Goal: Download file/media

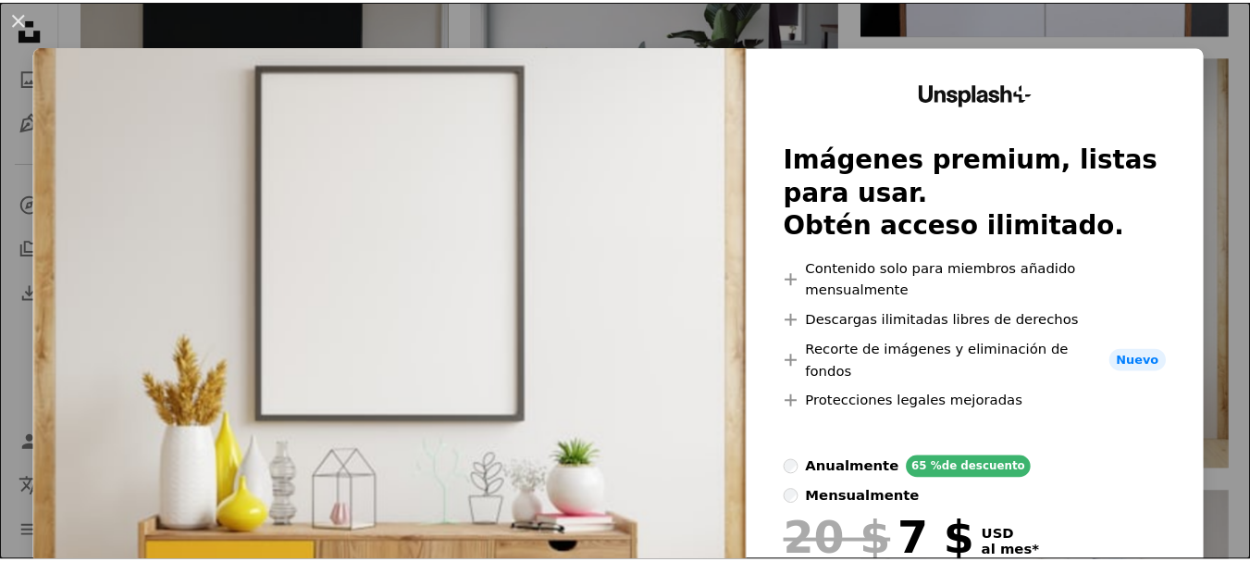
scroll to position [3455, 0]
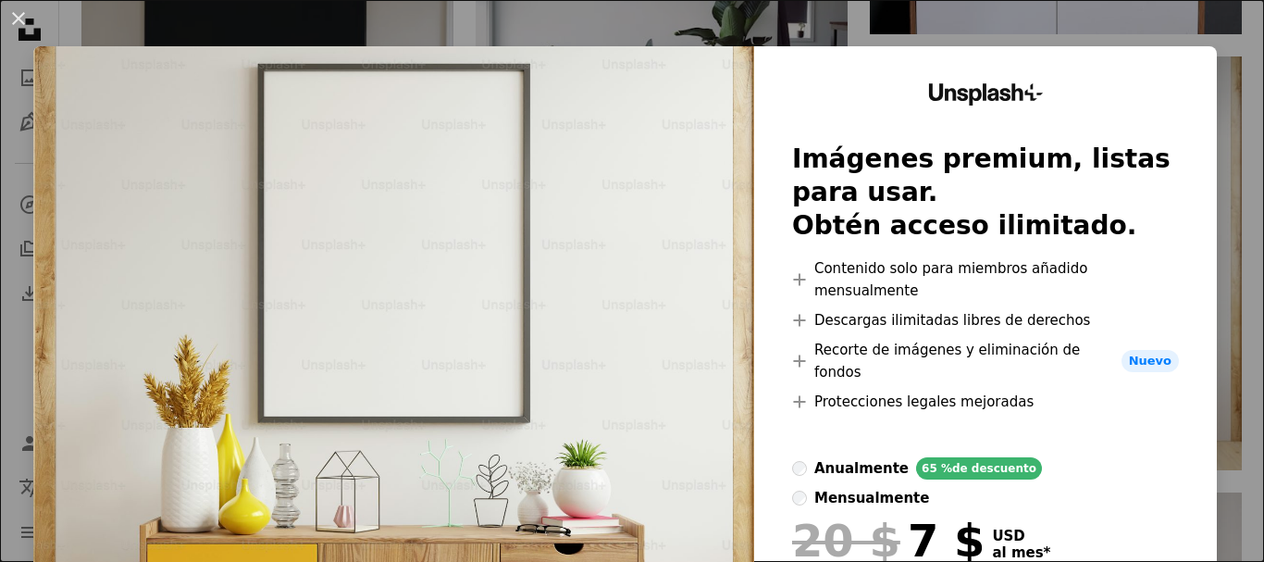
click at [1234, 63] on div "An X shape Unsplash+ Imágenes premium, listas para usar. Obtén acceso ilimitado…" at bounding box center [632, 281] width 1264 height 562
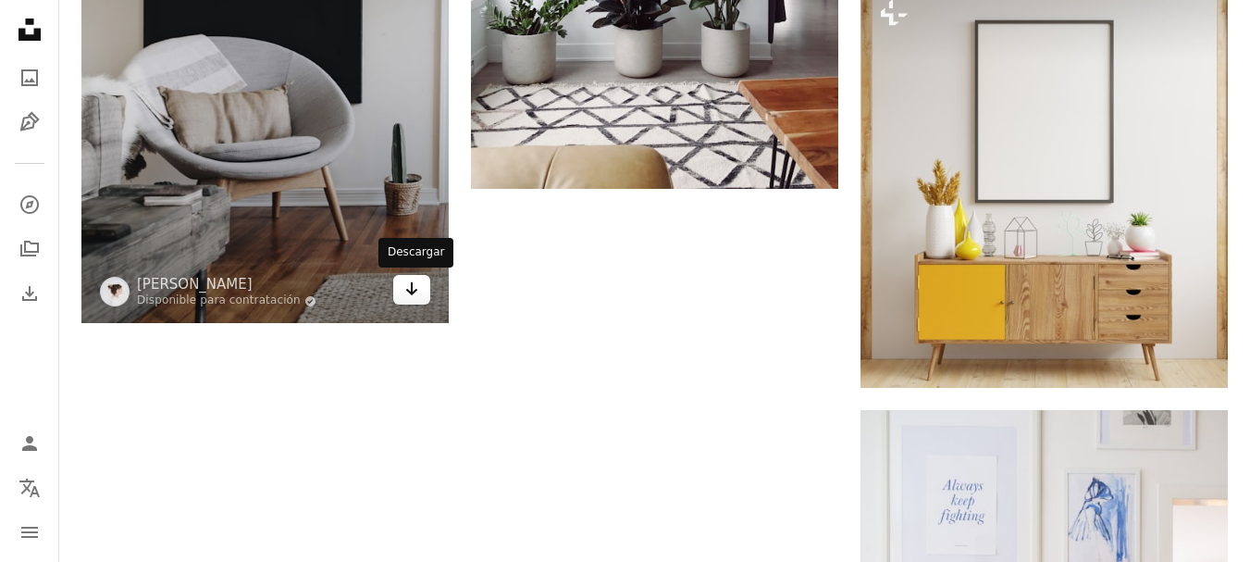
scroll to position [3517, 0]
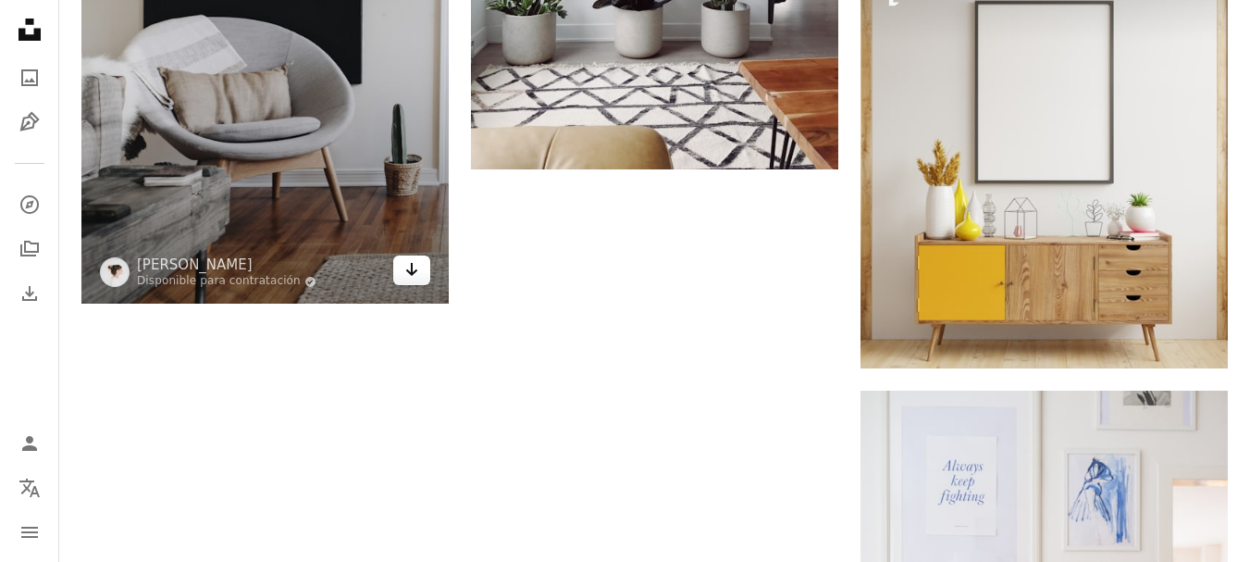
drag, startPoint x: 421, startPoint y: 278, endPoint x: 503, endPoint y: 238, distance: 90.6
click at [421, 276] on link "Arrow pointing down" at bounding box center [411, 270] width 37 height 30
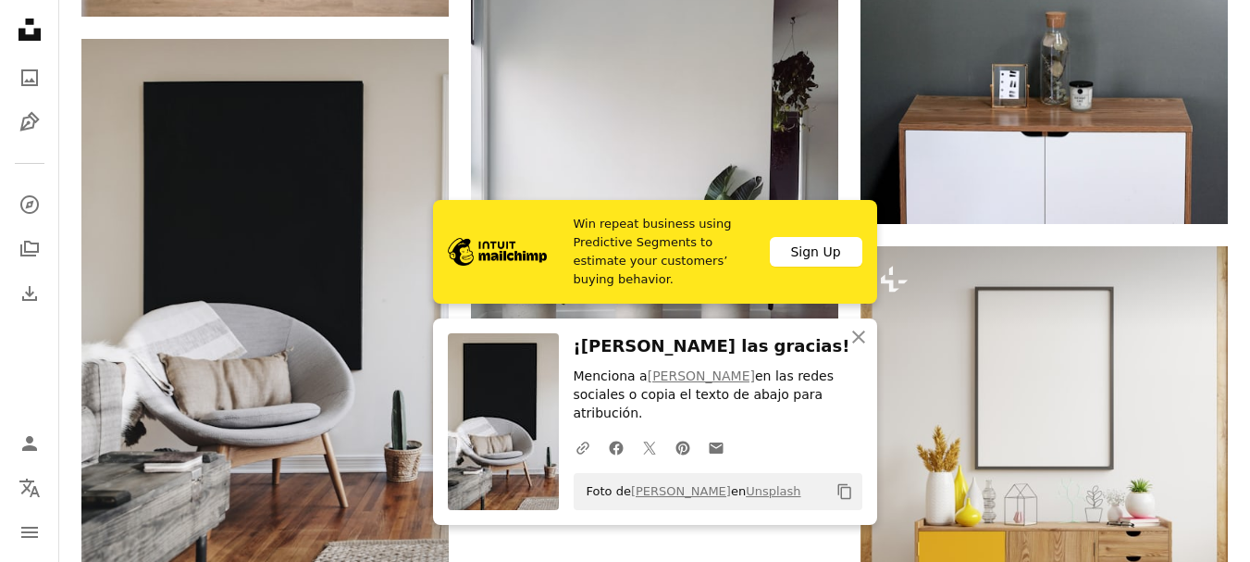
scroll to position [3209, 0]
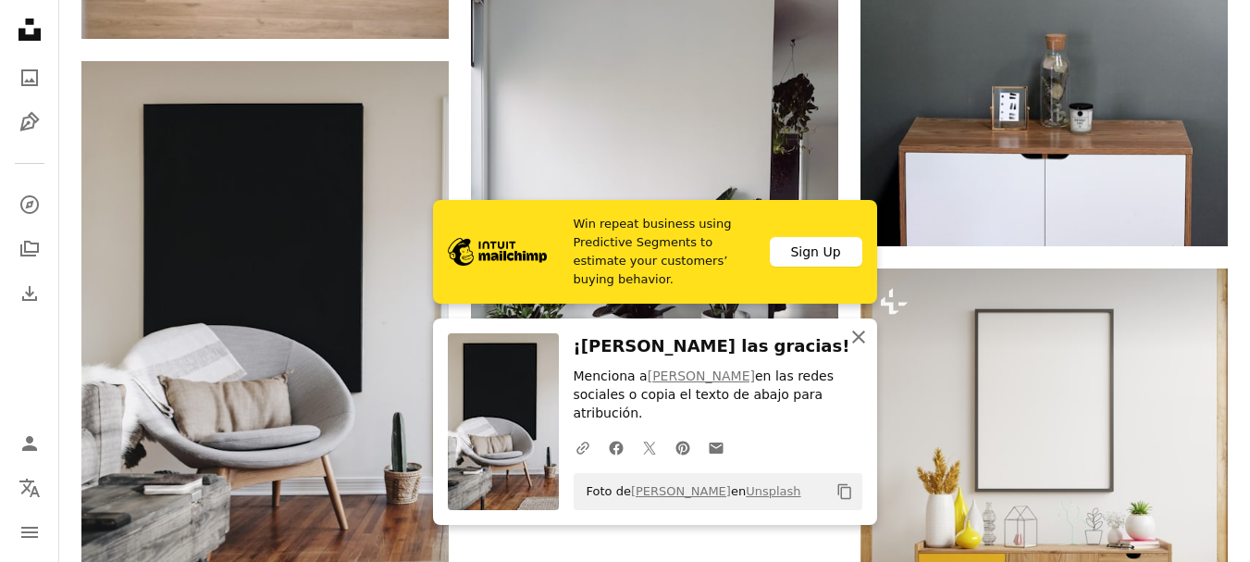
click at [858, 348] on icon "An X shape" at bounding box center [859, 337] width 22 height 22
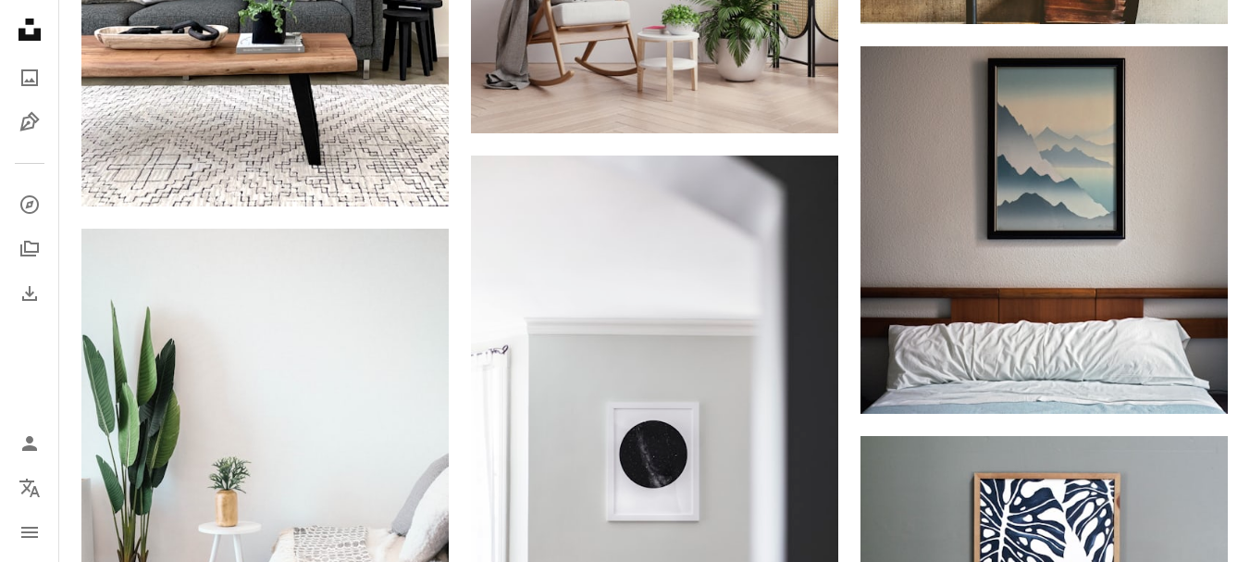
scroll to position [2468, 0]
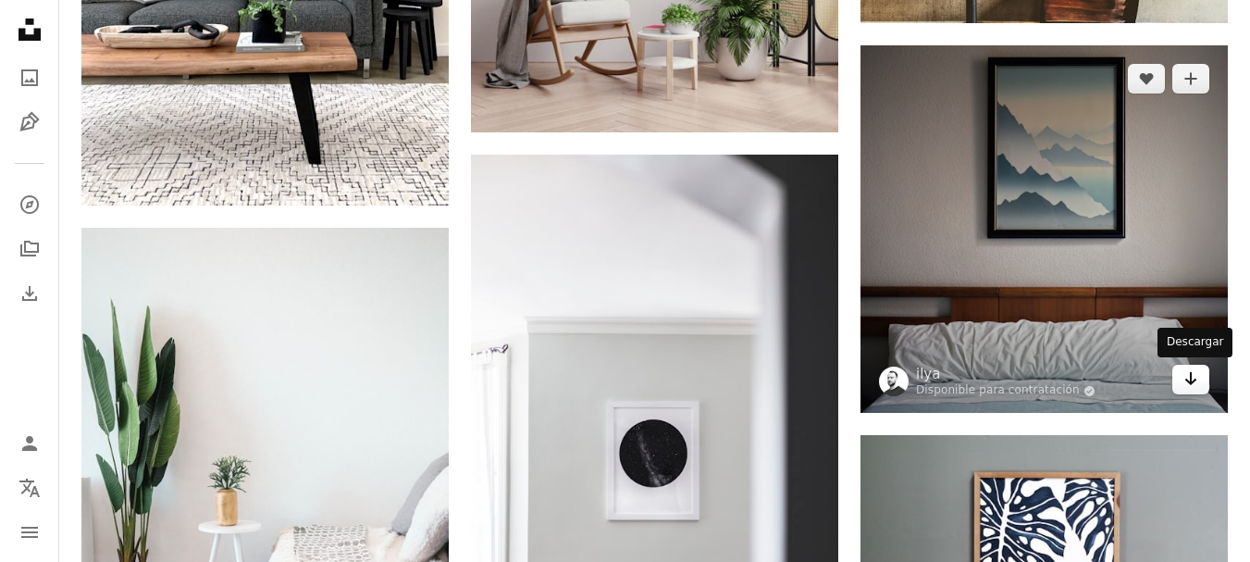
click at [1206, 370] on link "Arrow pointing down" at bounding box center [1191, 380] width 37 height 30
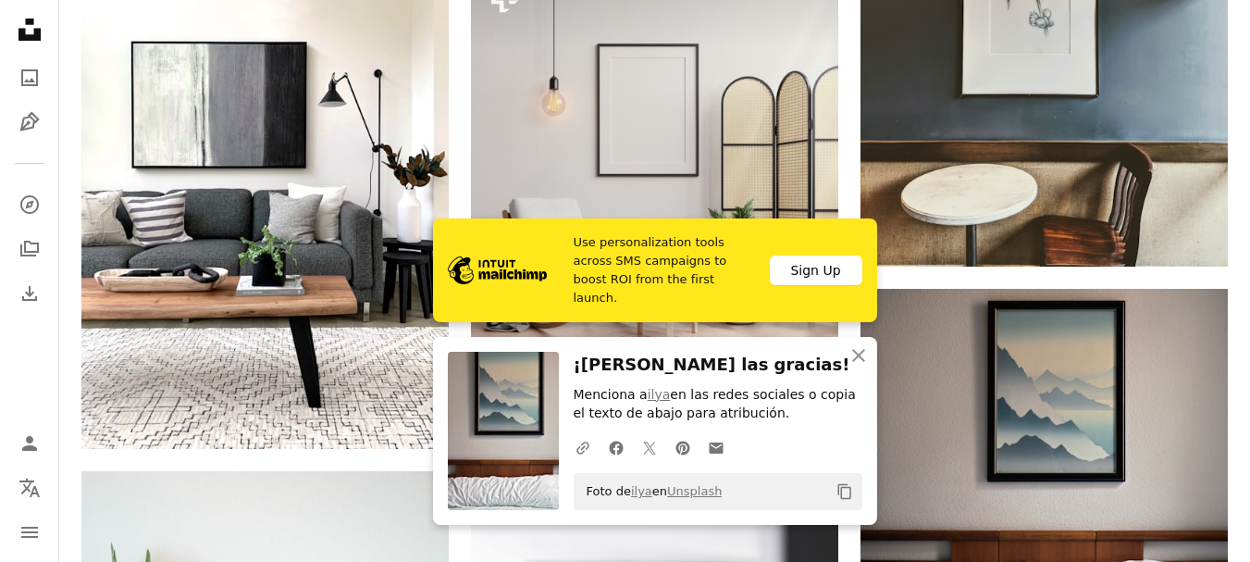
scroll to position [2221, 0]
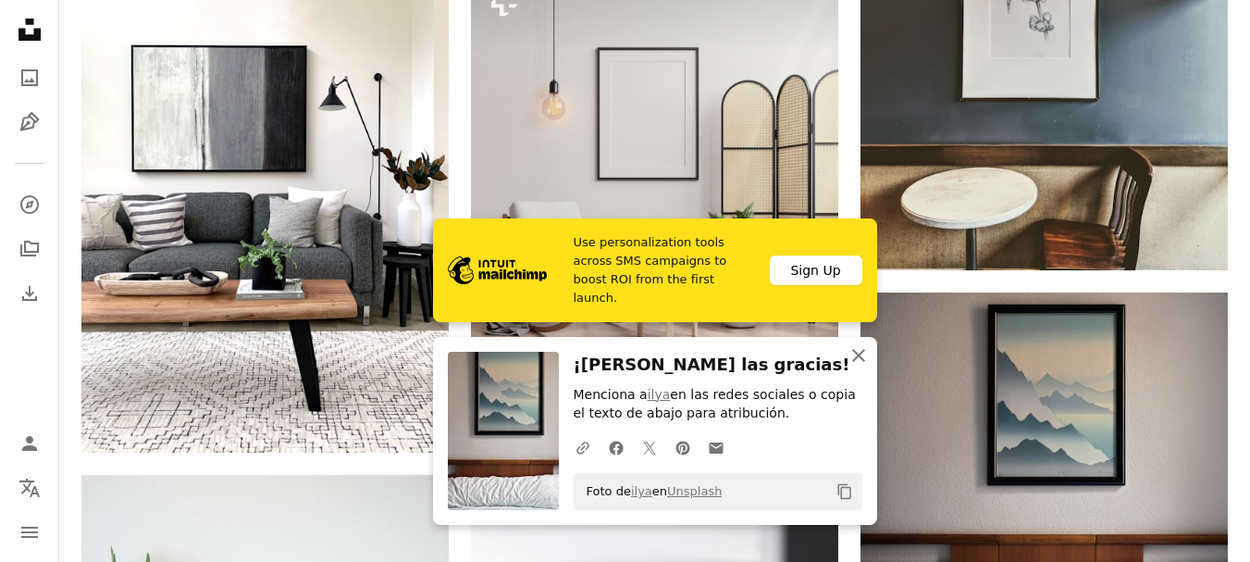
click at [851, 355] on icon "An X shape" at bounding box center [859, 355] width 22 height 22
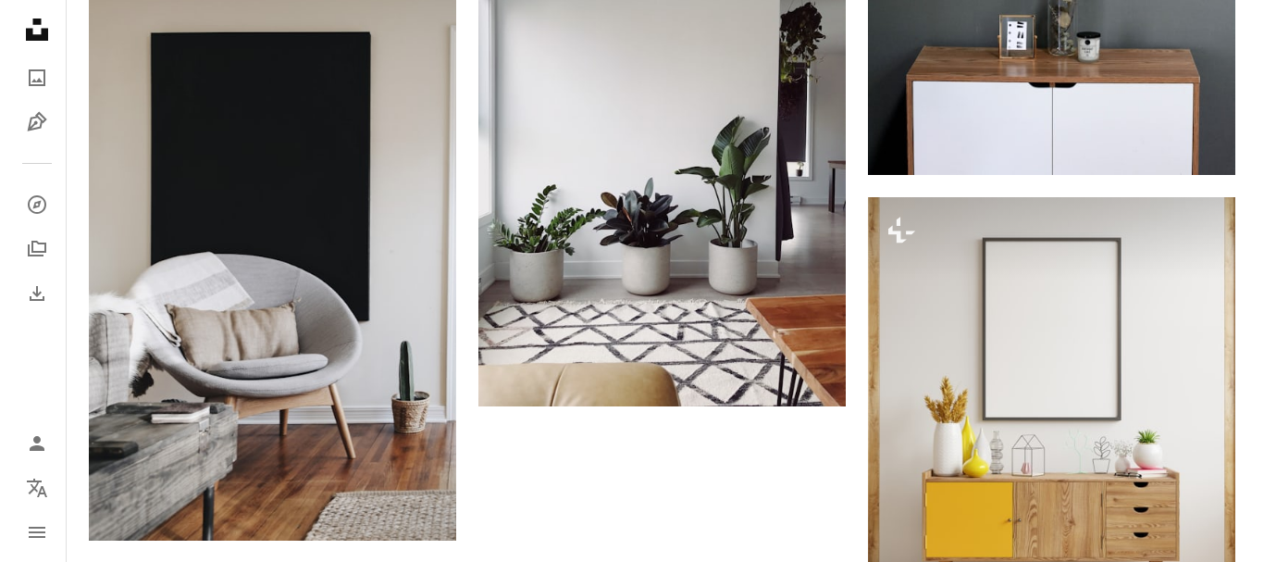
scroll to position [3270, 0]
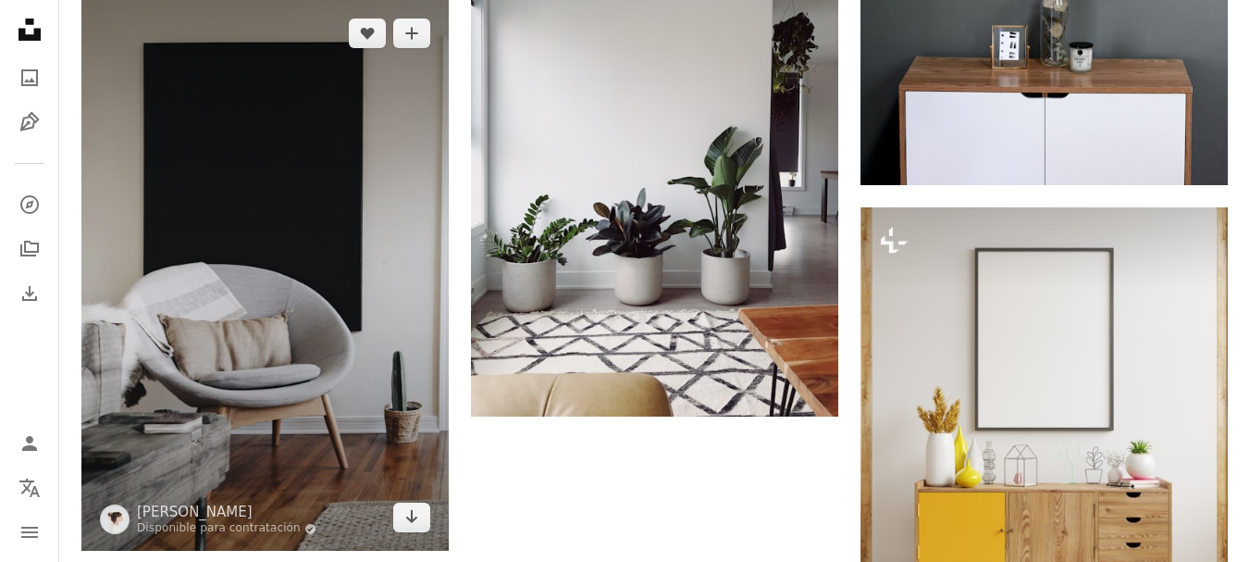
click at [187, 171] on img at bounding box center [264, 276] width 367 height 552
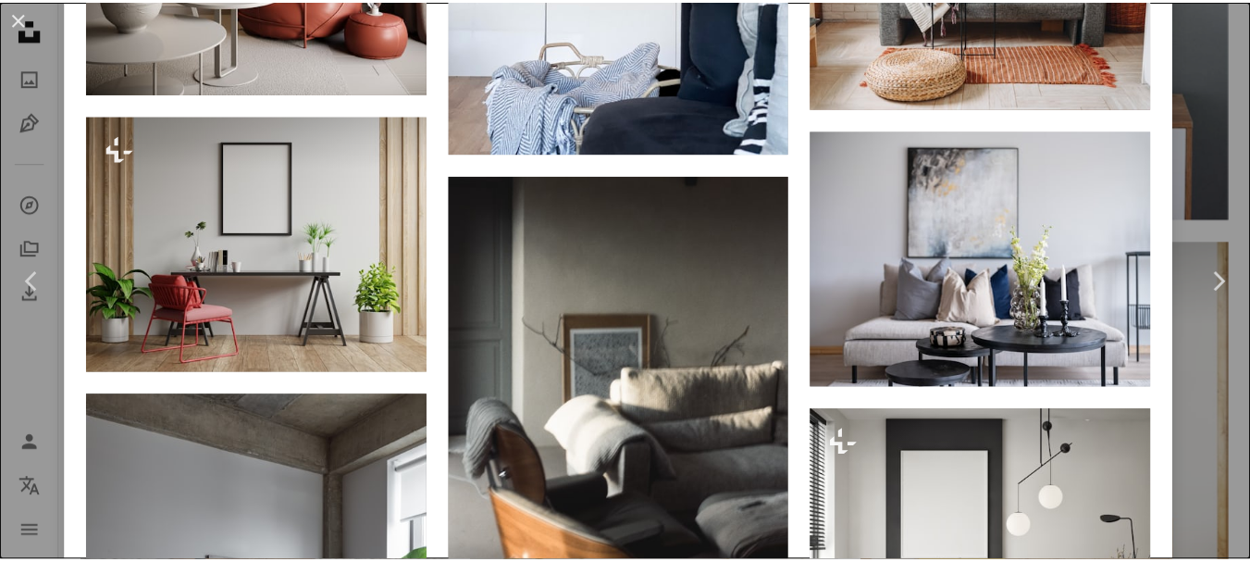
scroll to position [5368, 0]
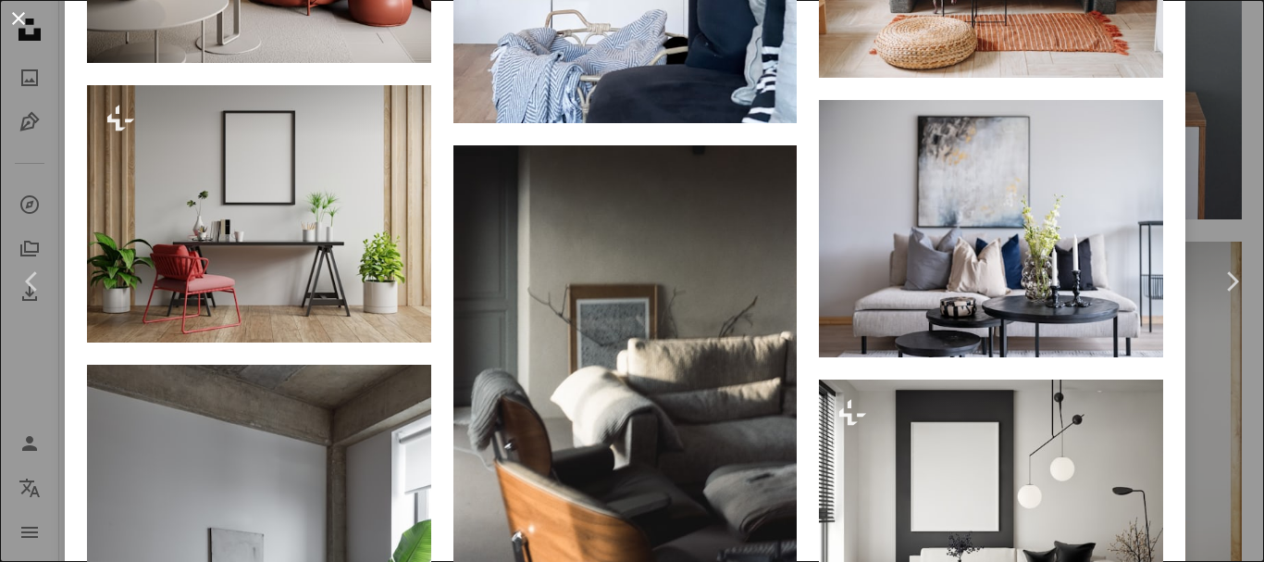
click at [15, 17] on button "An X shape" at bounding box center [18, 18] width 22 height 22
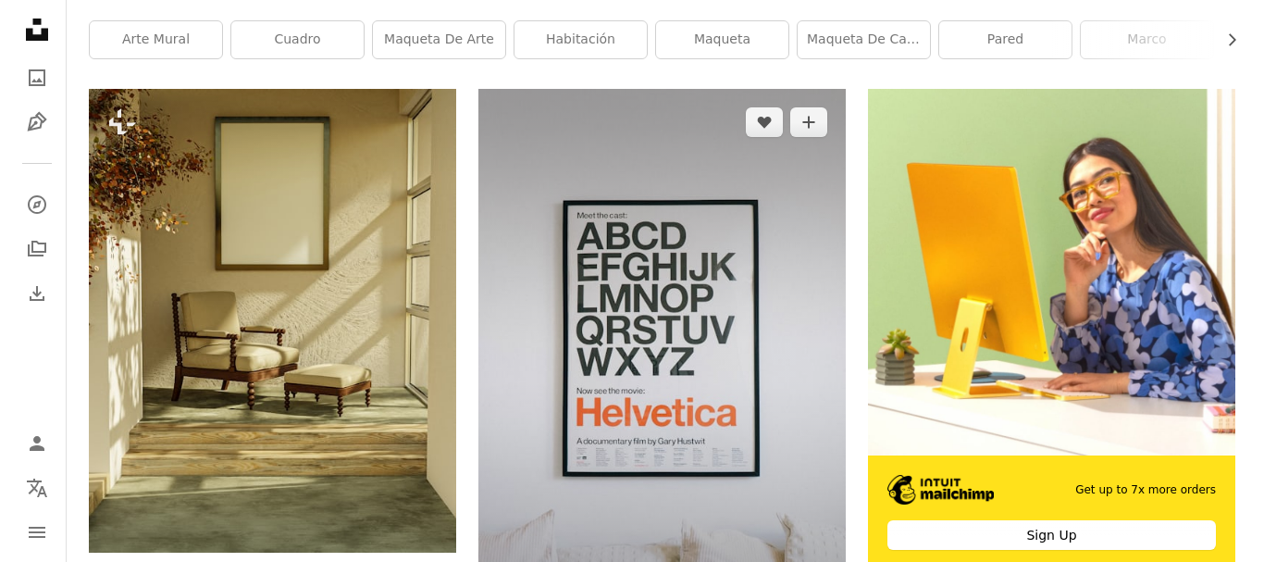
scroll to position [370, 0]
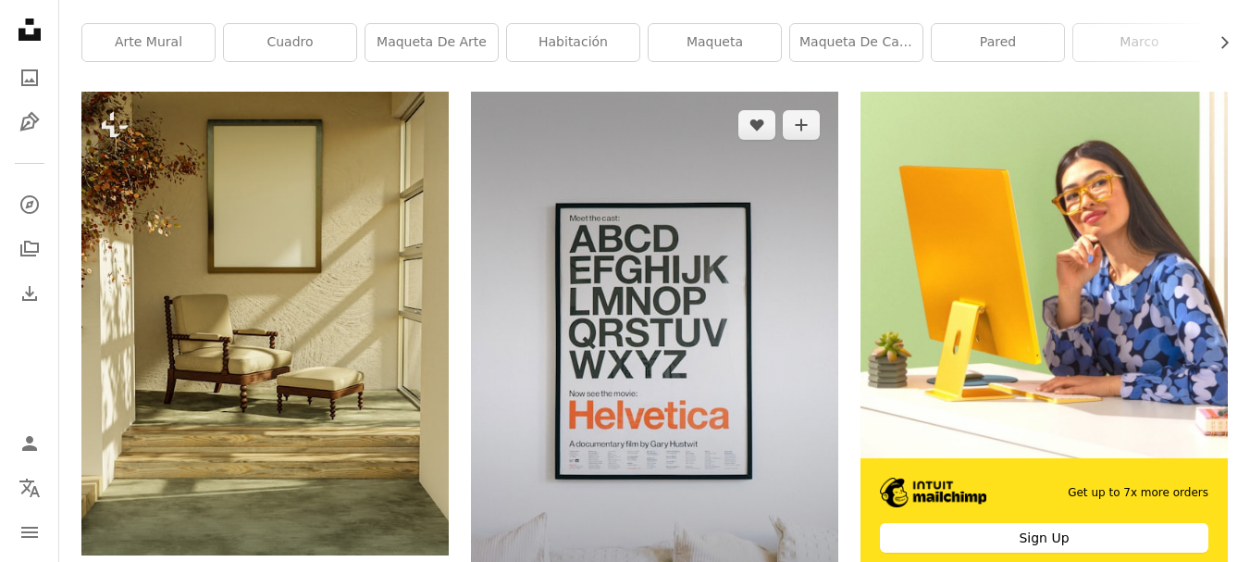
click at [786, 216] on img at bounding box center [654, 372] width 367 height 561
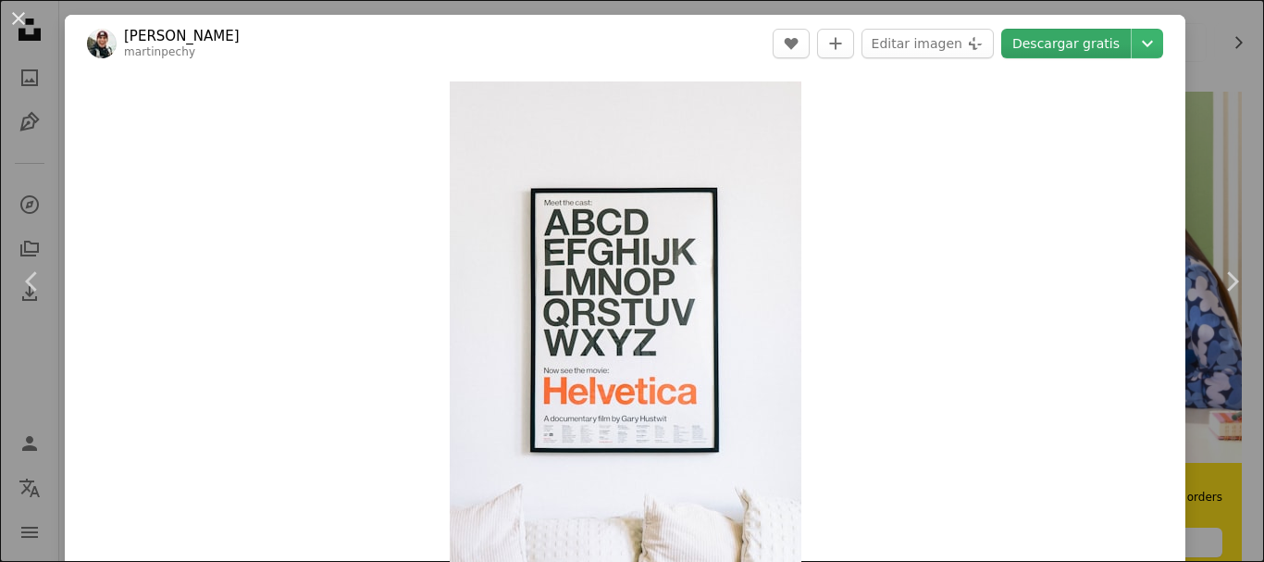
click at [1074, 37] on link "Descargar gratis" at bounding box center [1066, 44] width 130 height 30
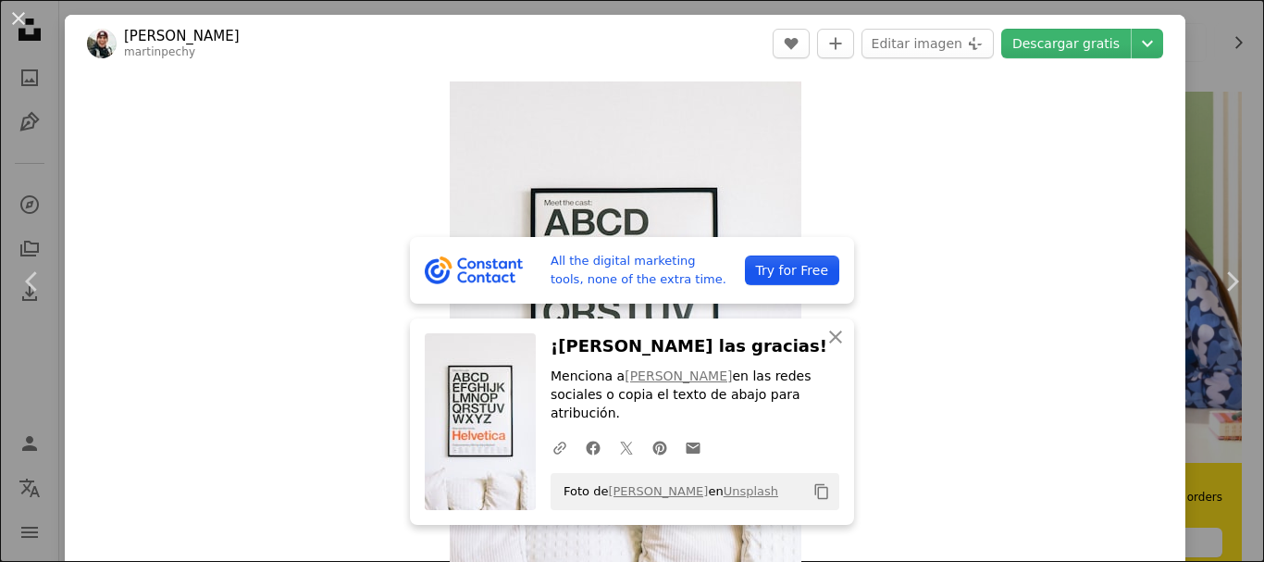
click at [910, 421] on div "Zoom in" at bounding box center [625, 349] width 1121 height 555
drag, startPoint x: 840, startPoint y: 349, endPoint x: 852, endPoint y: 333, distance: 19.8
click at [840, 348] on button "An X shape Cerrar" at bounding box center [835, 336] width 37 height 37
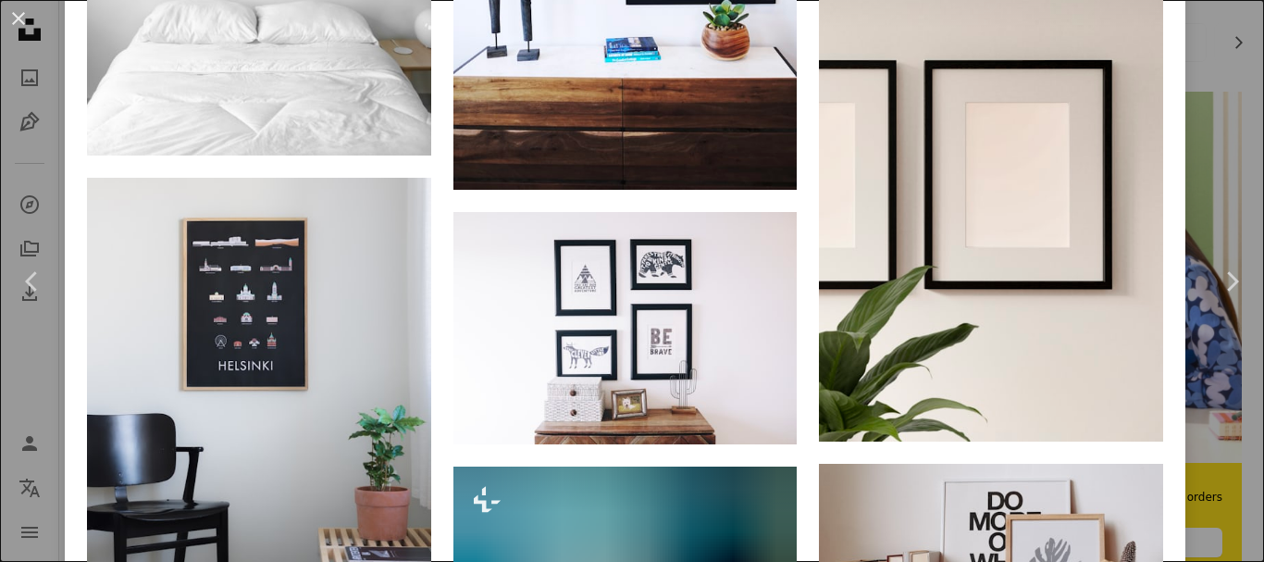
scroll to position [1728, 0]
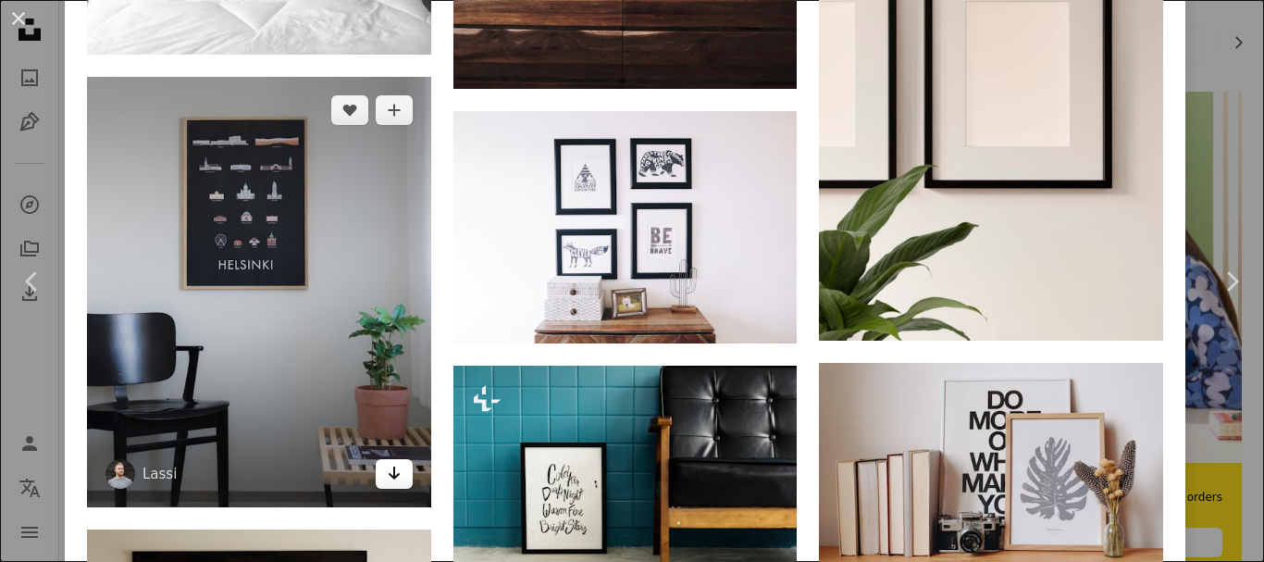
click at [389, 462] on icon "Arrow pointing down" at bounding box center [394, 473] width 15 height 22
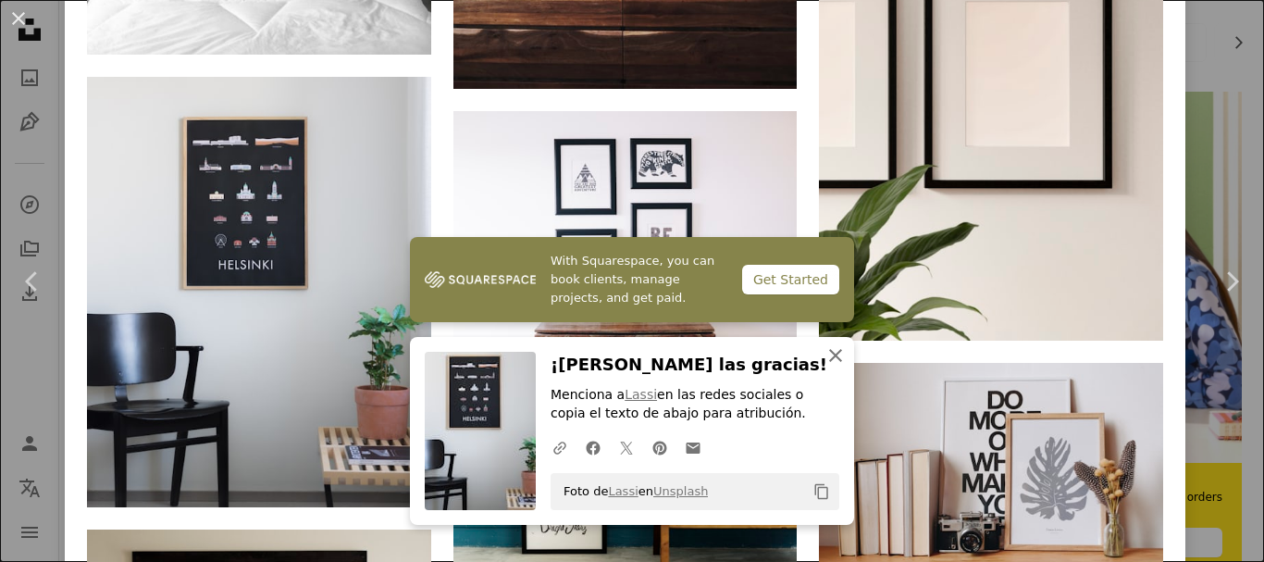
click at [829, 355] on icon "button" at bounding box center [835, 355] width 13 height 13
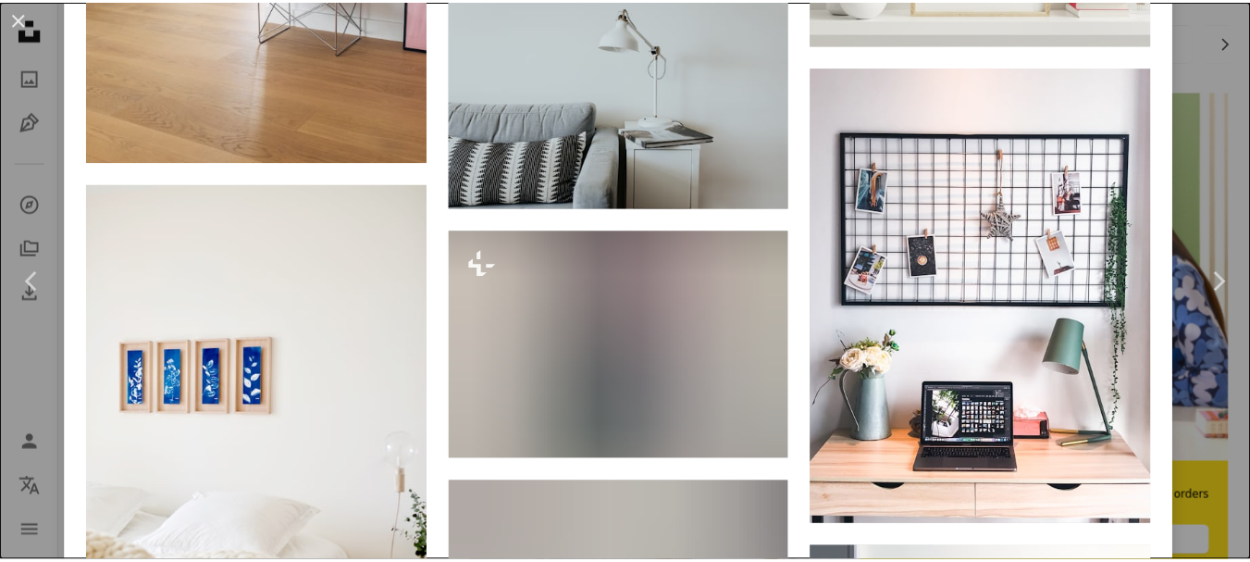
scroll to position [9521, 0]
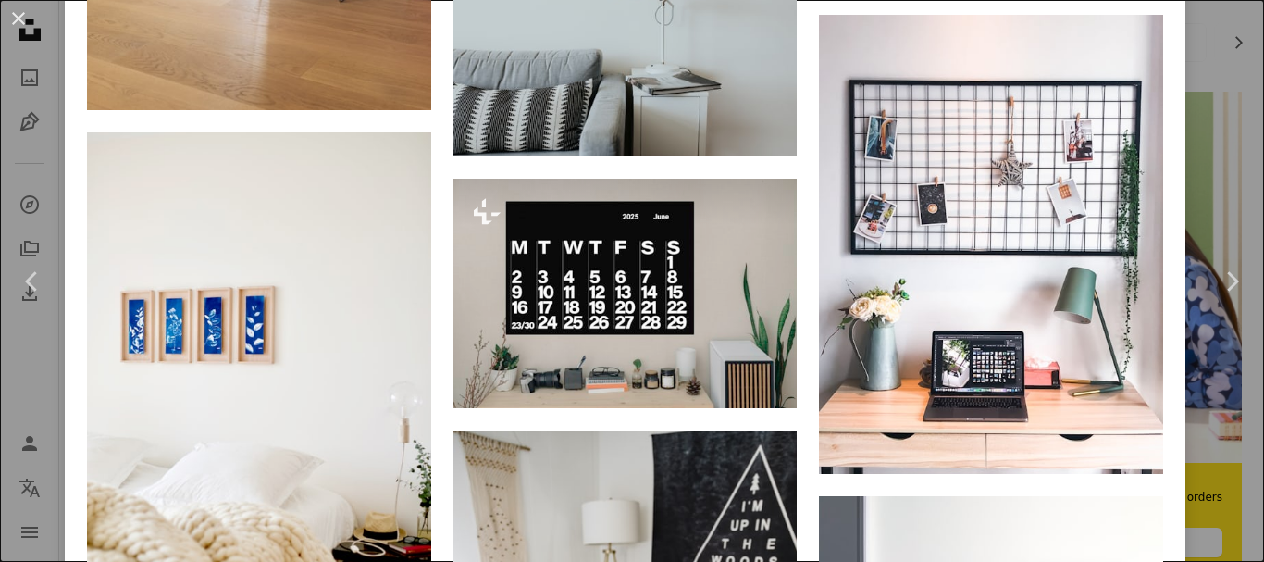
click at [19, 29] on button "An X shape" at bounding box center [18, 18] width 22 height 22
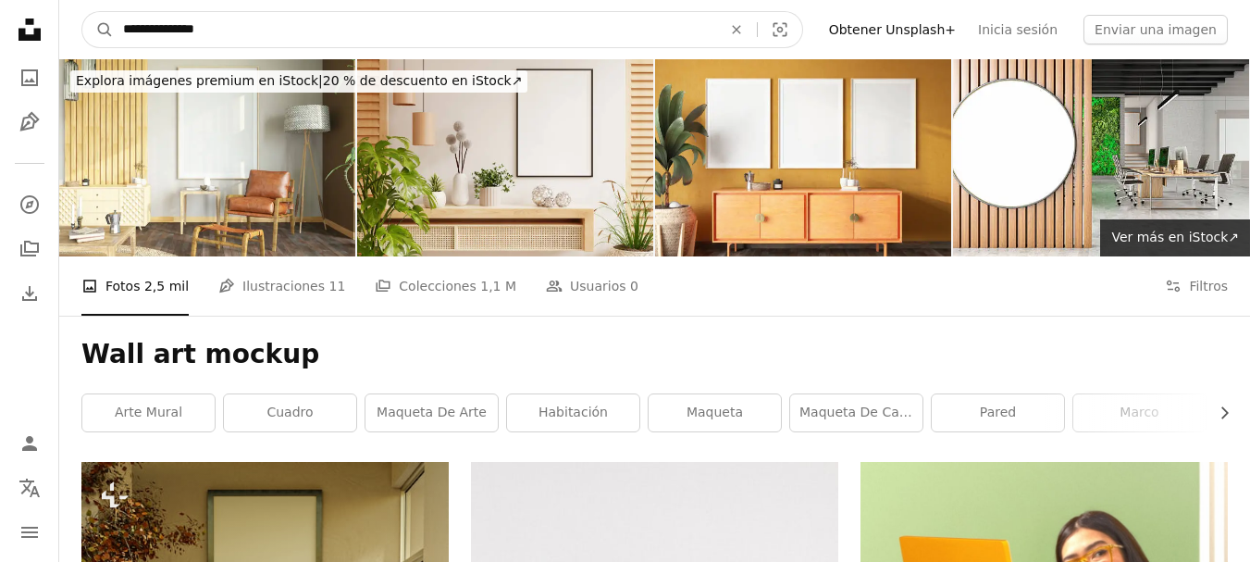
click at [463, 23] on input "**********" at bounding box center [415, 29] width 603 height 35
drag, startPoint x: 463, startPoint y: 23, endPoint x: 93, endPoint y: 32, distance: 370.3
click at [93, 32] on form "**********" at bounding box center [442, 29] width 722 height 37
type input "**********"
click at [82, 12] on button "A magnifying glass" at bounding box center [97, 29] width 31 height 35
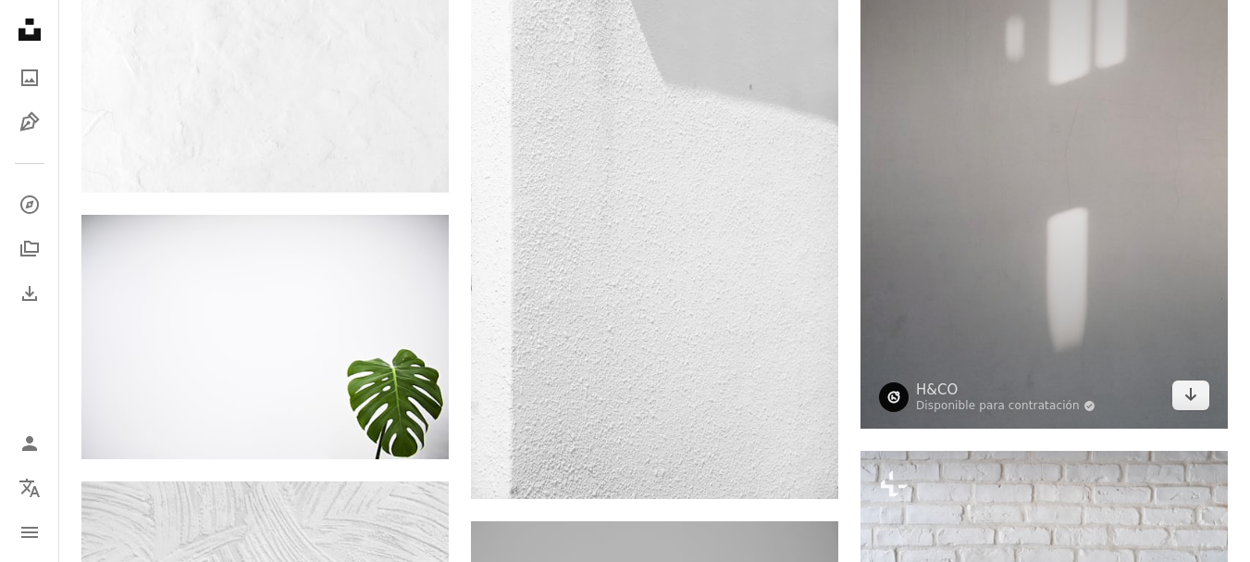
scroll to position [1666, 0]
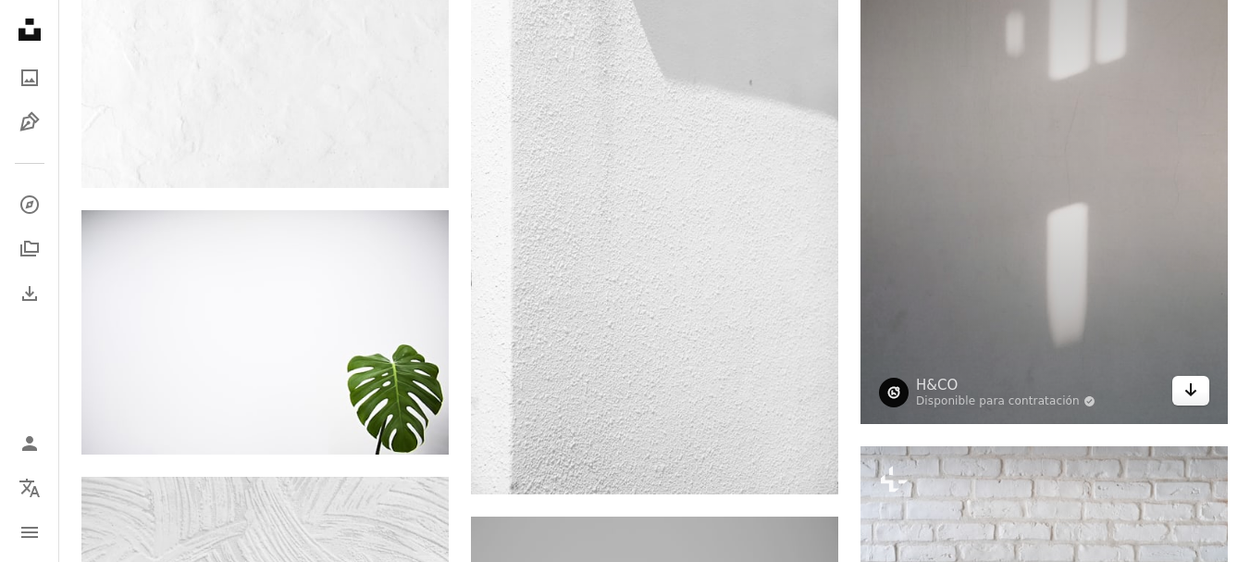
click at [1194, 398] on icon "Arrow pointing down" at bounding box center [1191, 390] width 15 height 22
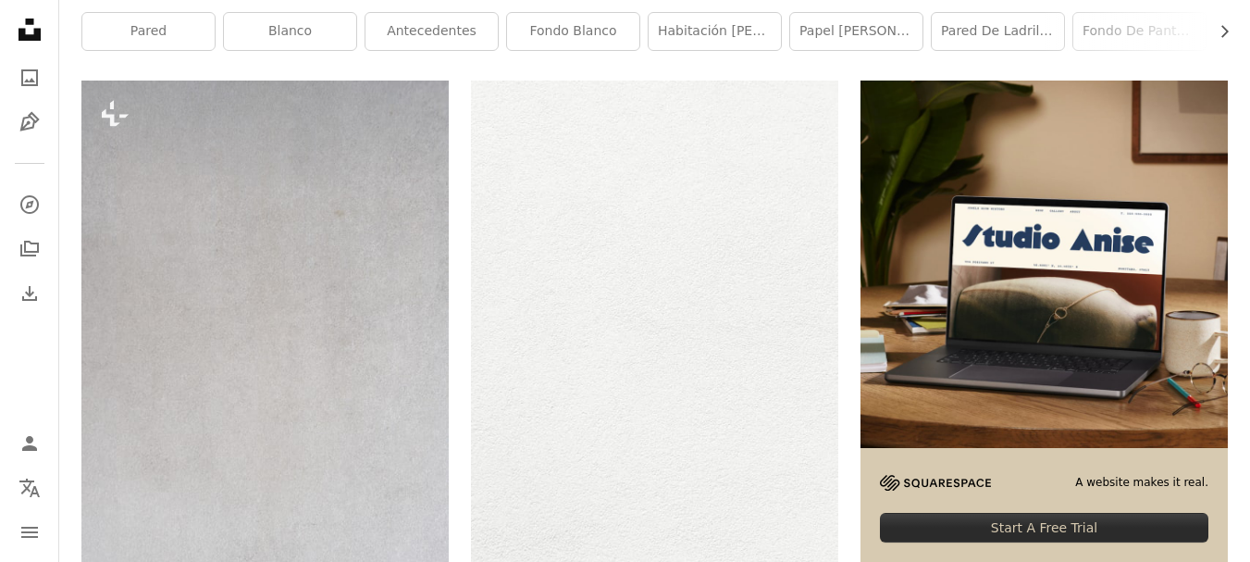
scroll to position [0, 0]
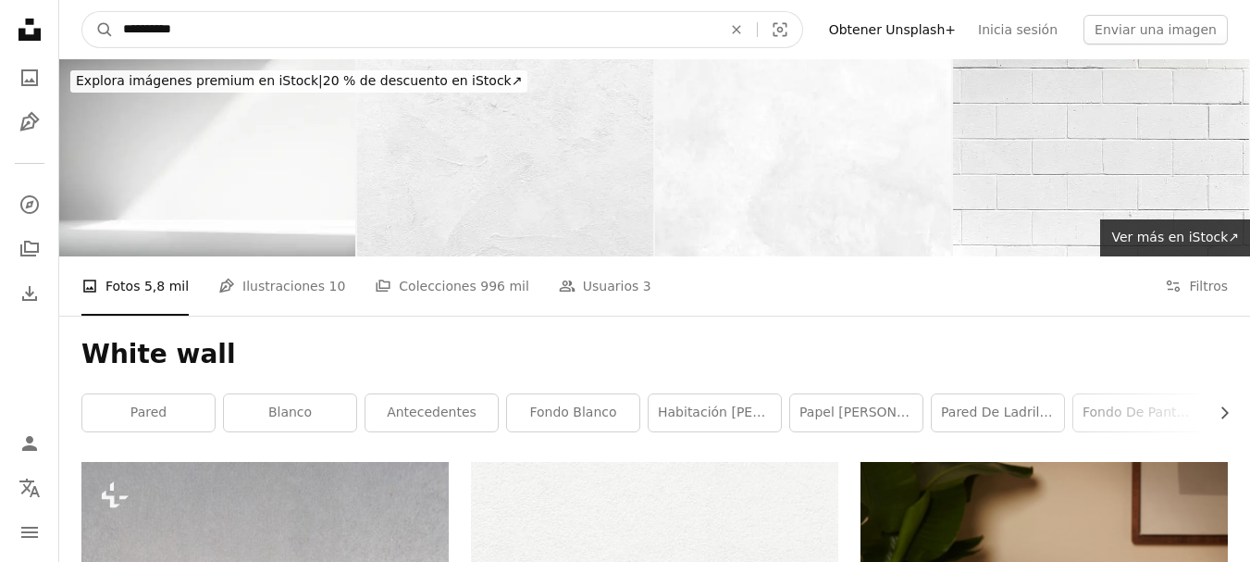
drag, startPoint x: 207, startPoint y: 24, endPoint x: 0, endPoint y: 28, distance: 207.4
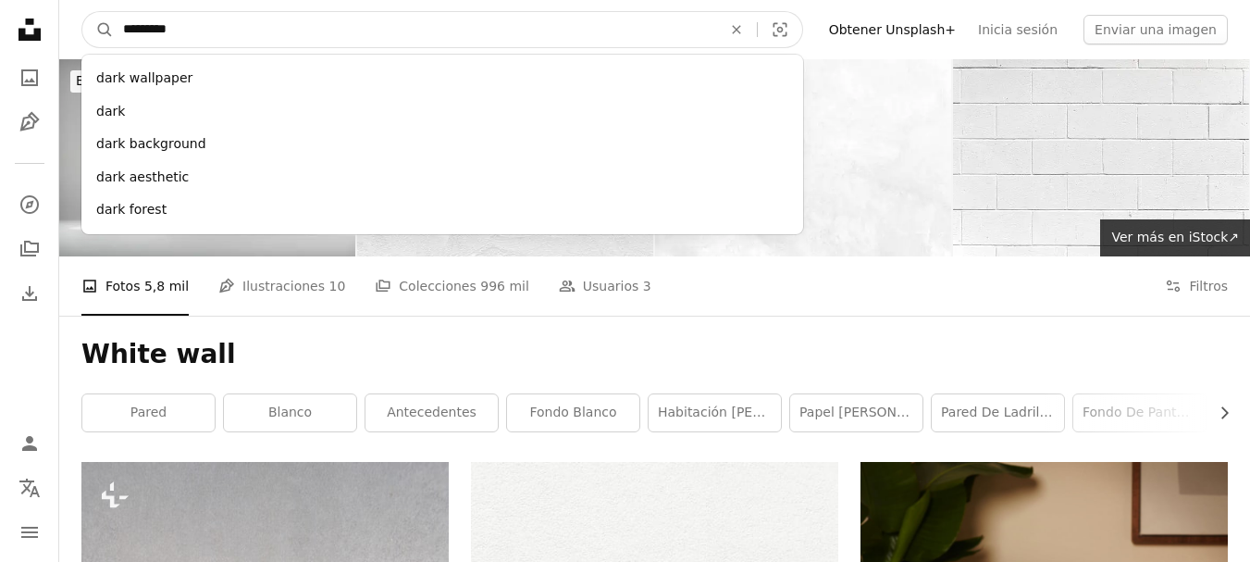
type input "*********"
click at [82, 12] on button "A magnifying glass" at bounding box center [97, 29] width 31 height 35
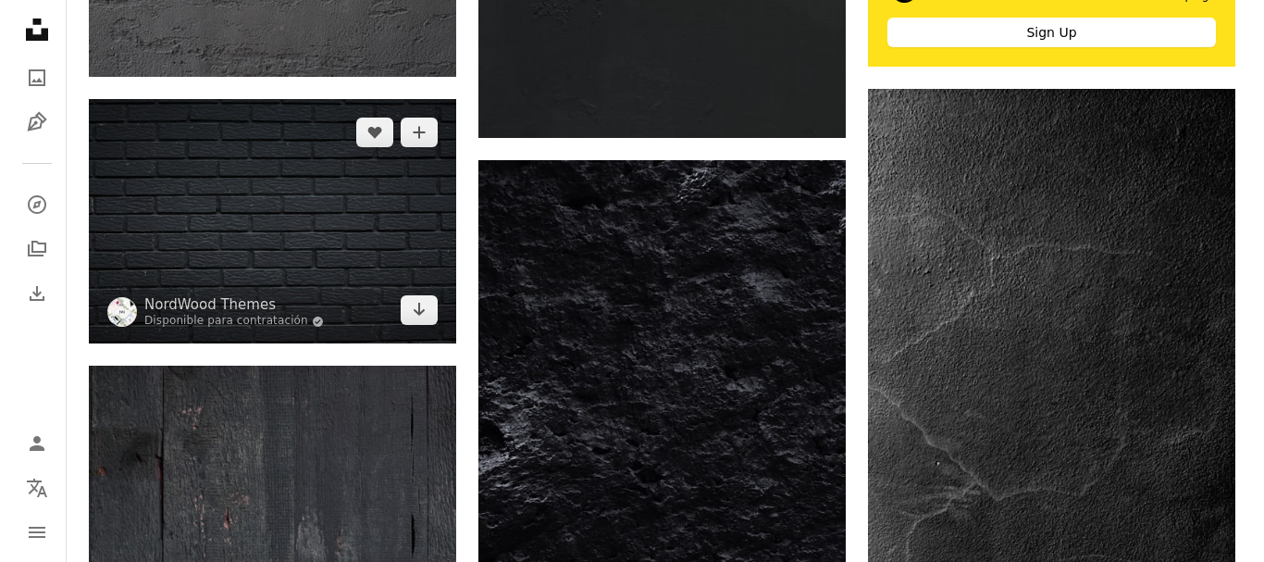
scroll to position [864, 0]
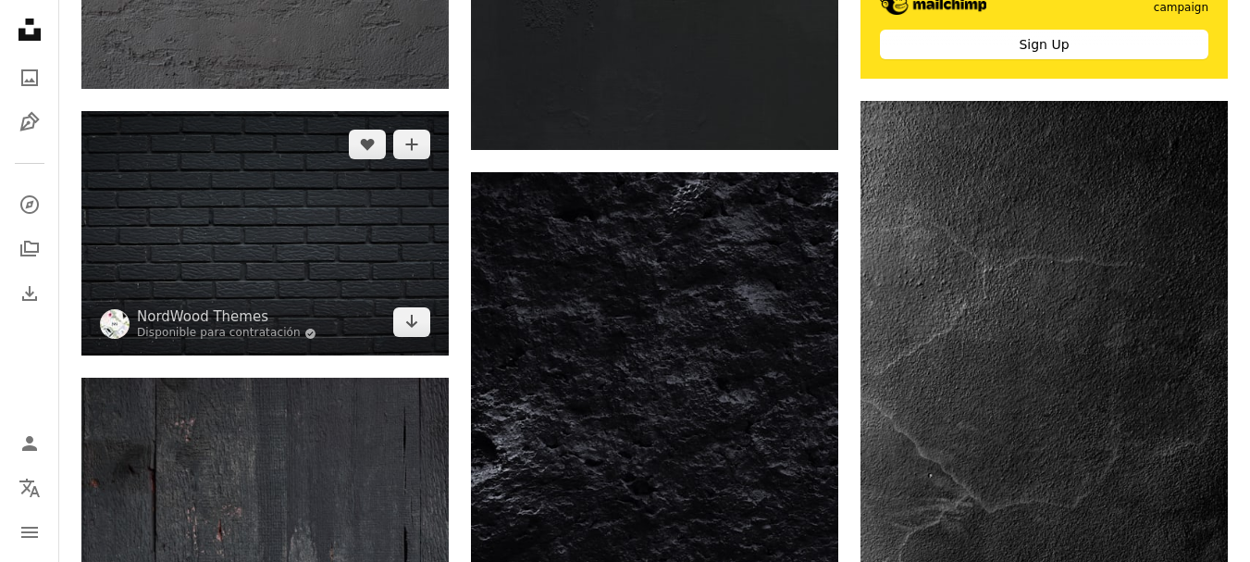
click at [387, 220] on img at bounding box center [264, 233] width 367 height 244
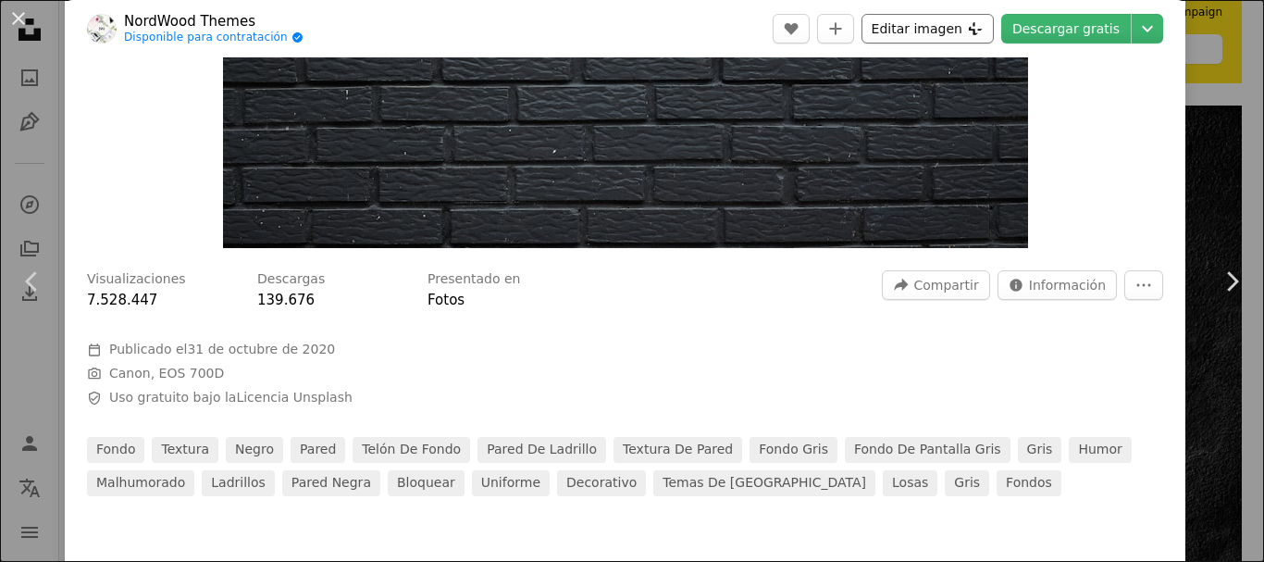
scroll to position [432, 0]
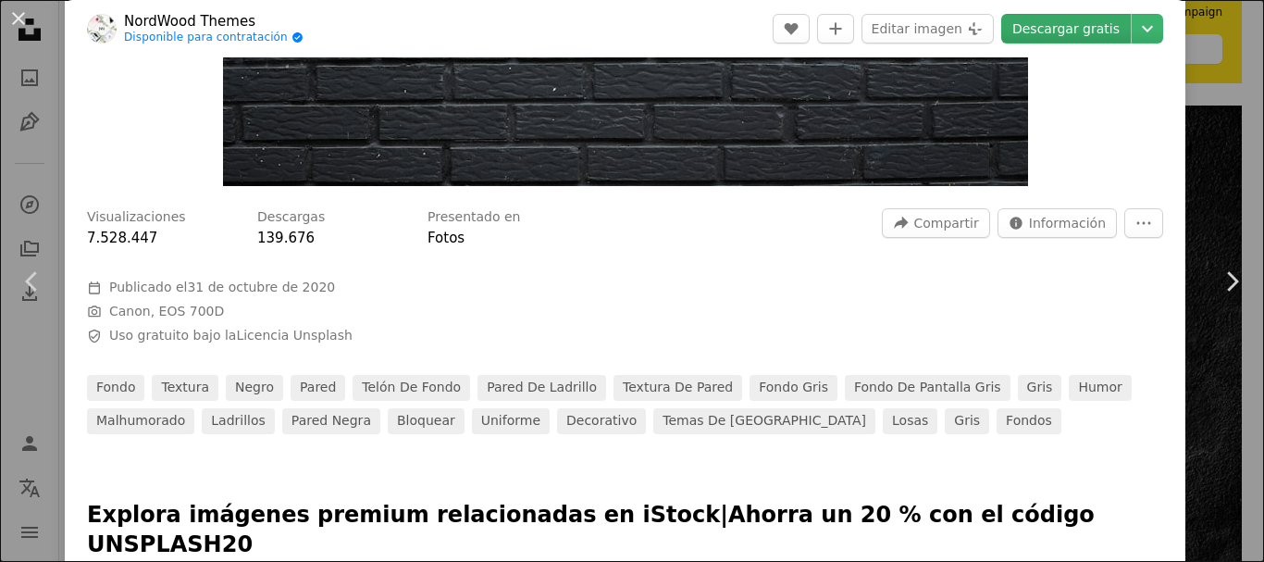
click at [1101, 31] on link "Descargar gratis" at bounding box center [1066, 29] width 130 height 30
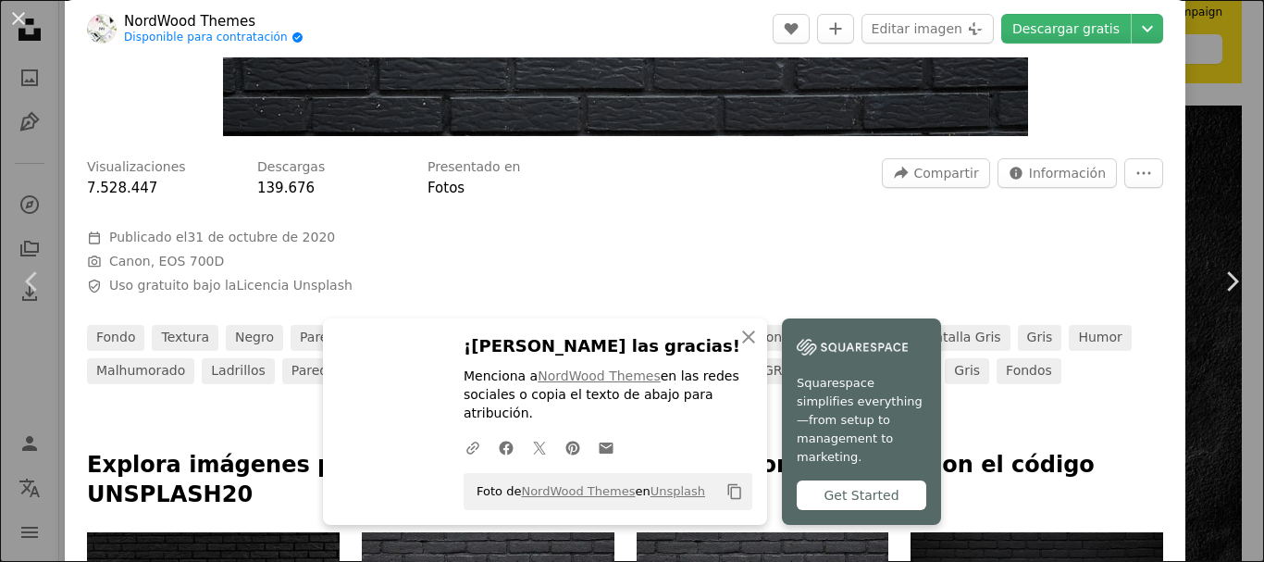
scroll to position [678, 0]
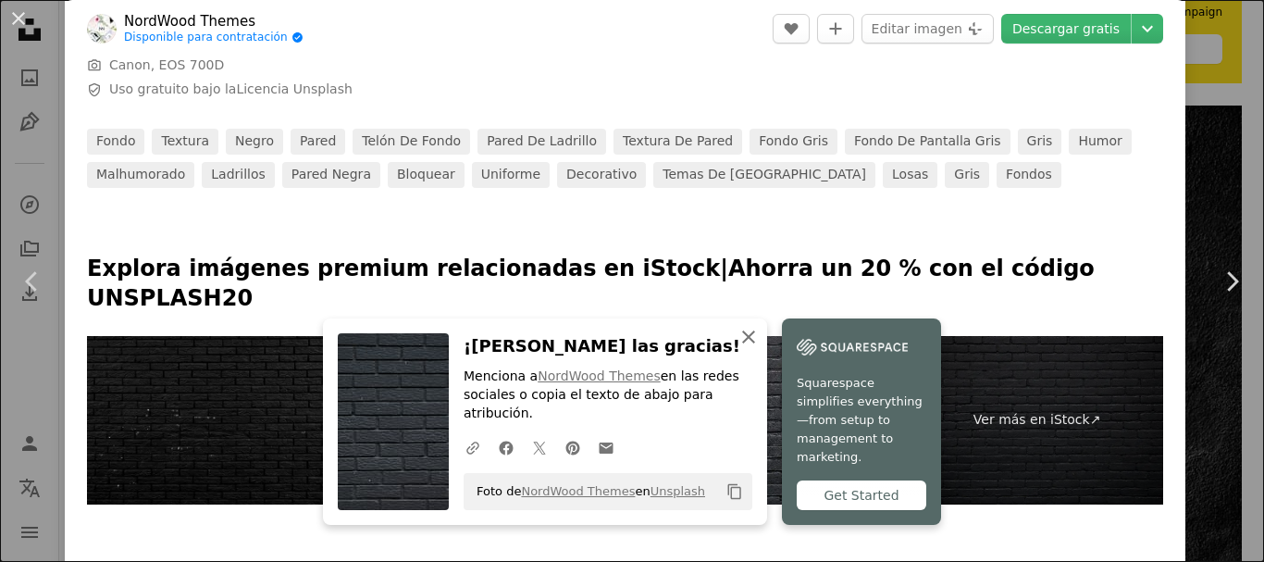
click at [738, 348] on icon "An X shape" at bounding box center [749, 337] width 22 height 22
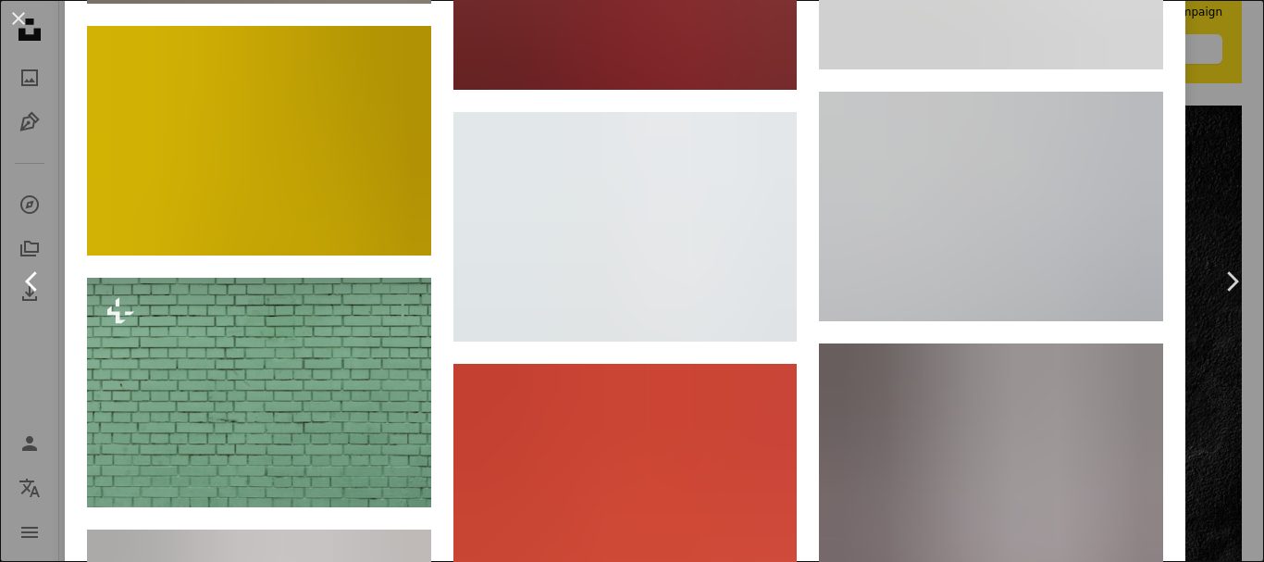
scroll to position [2591, 0]
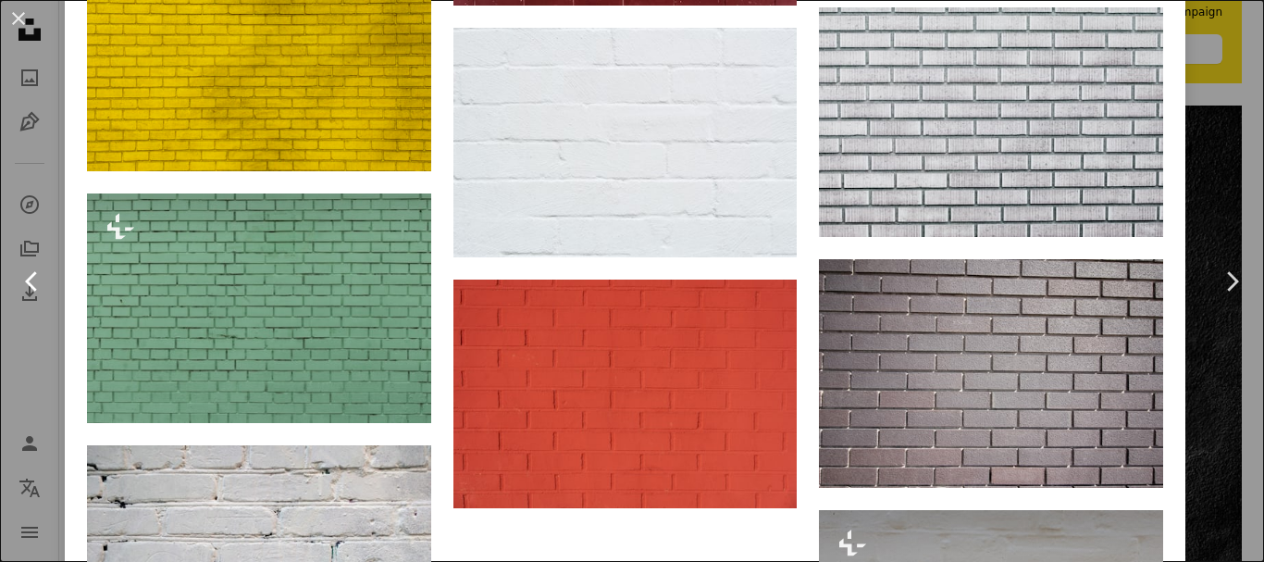
click at [0, 274] on link "Chevron left" at bounding box center [32, 282] width 65 height 178
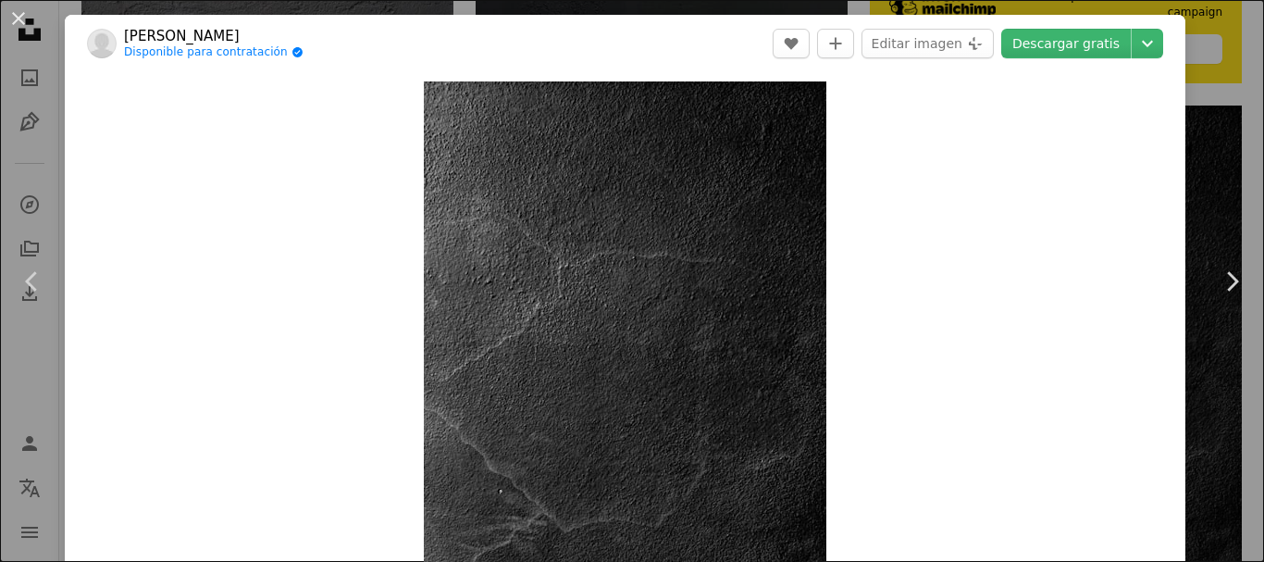
click at [19, 10] on button "An X shape" at bounding box center [18, 18] width 22 height 22
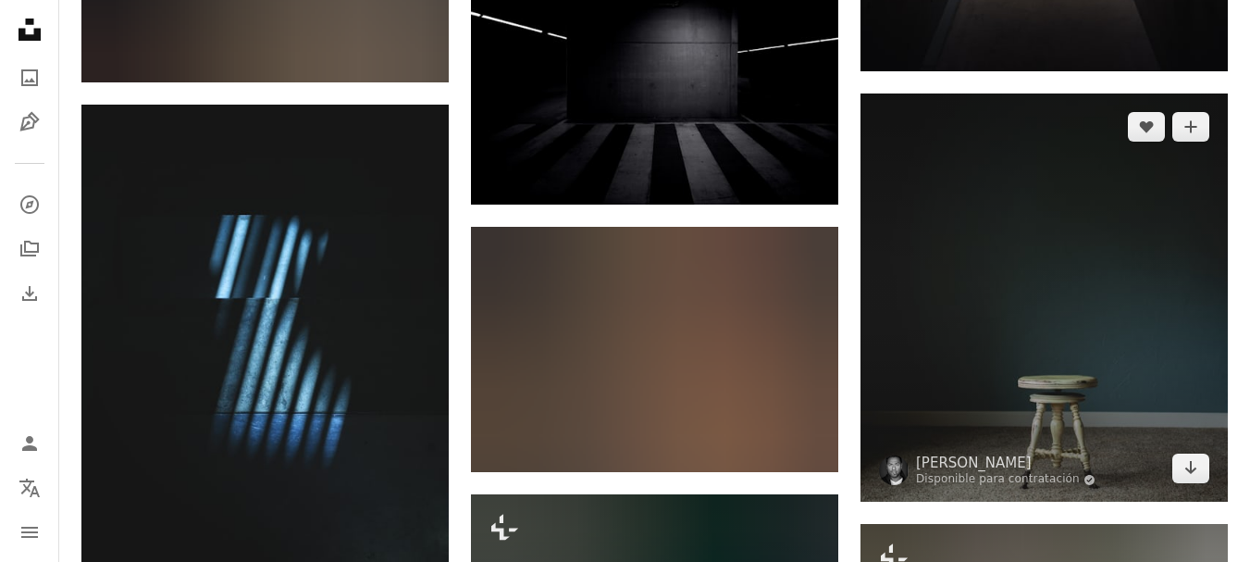
scroll to position [2221, 0]
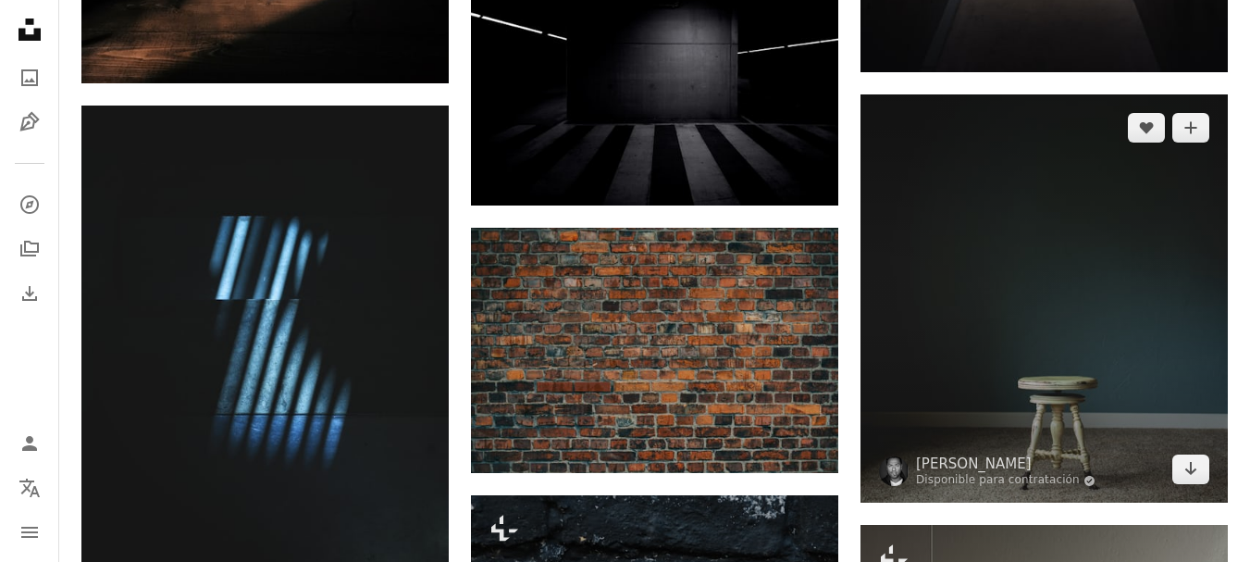
click at [1132, 248] on img at bounding box center [1044, 298] width 367 height 408
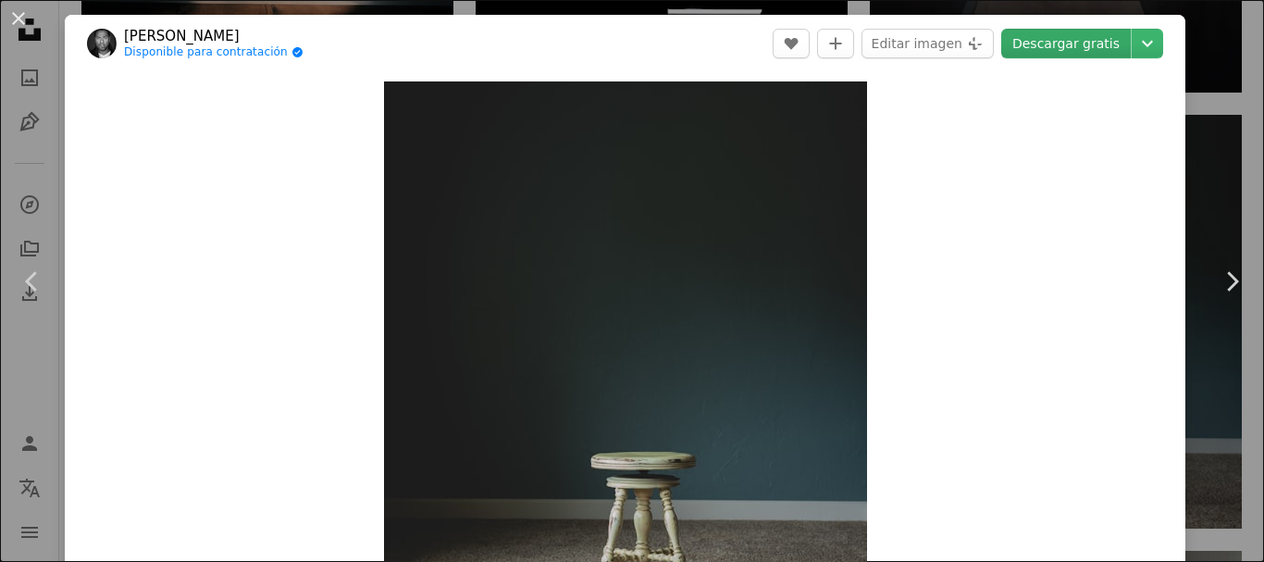
click at [1027, 37] on link "Descargar gratis" at bounding box center [1066, 44] width 130 height 30
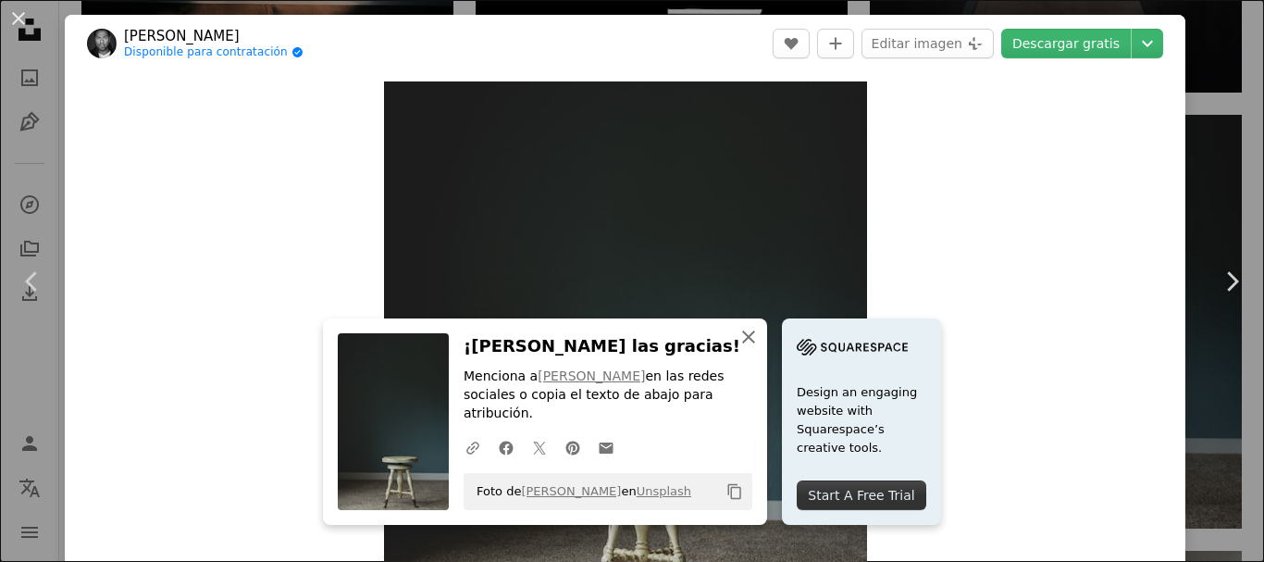
click at [739, 342] on button "An X shape Cerrar" at bounding box center [748, 336] width 37 height 37
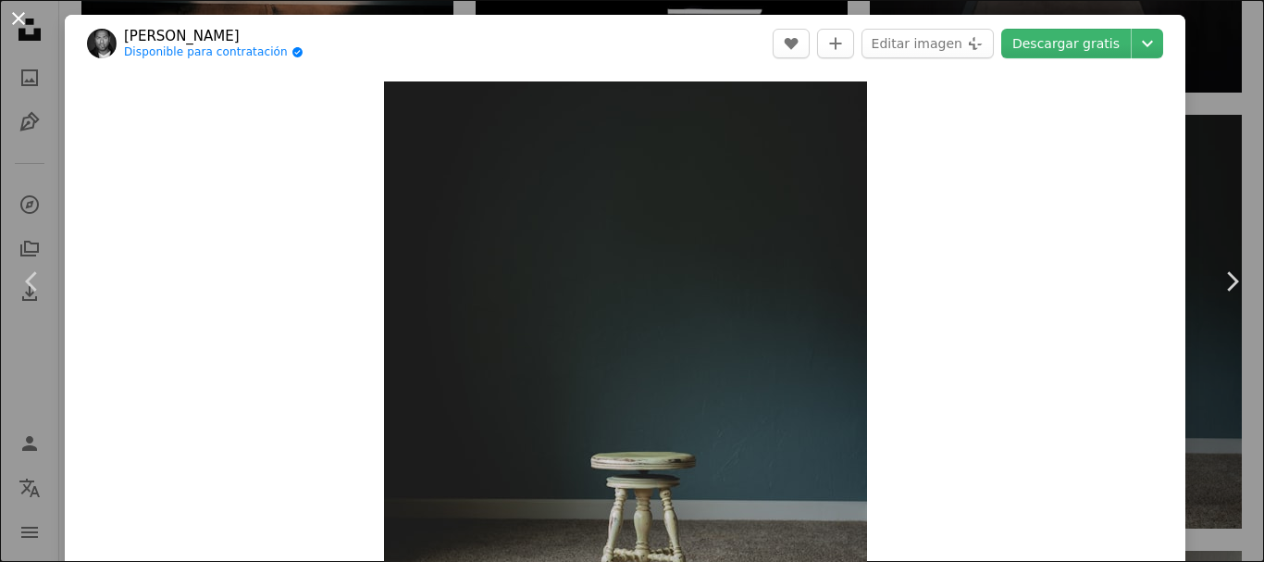
click at [25, 17] on button "An X shape" at bounding box center [18, 18] width 22 height 22
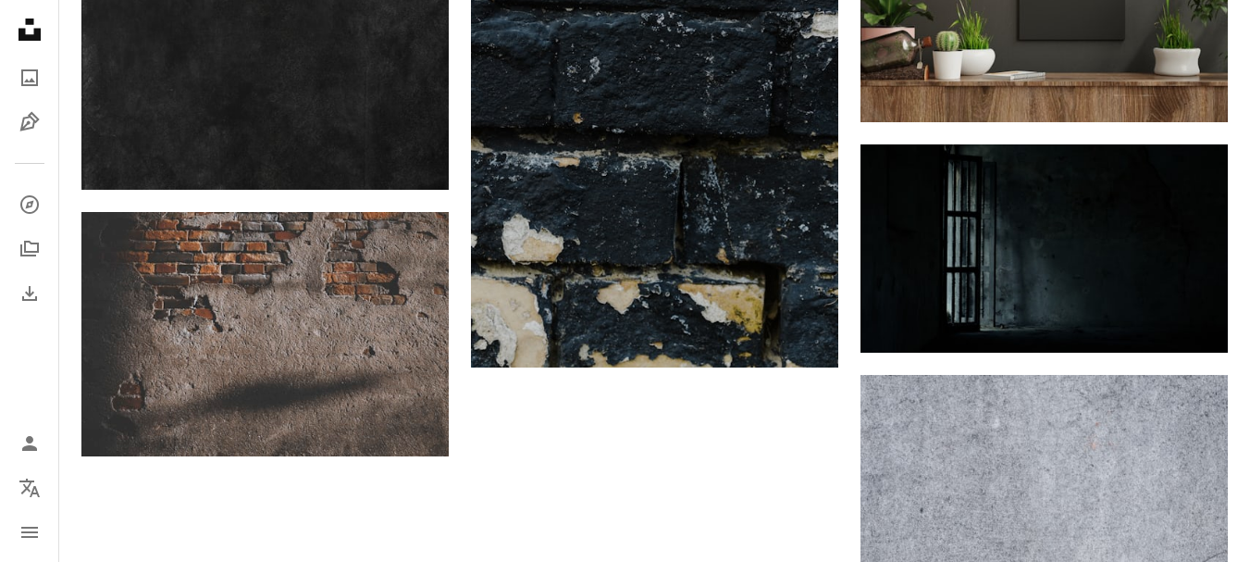
scroll to position [2839, 0]
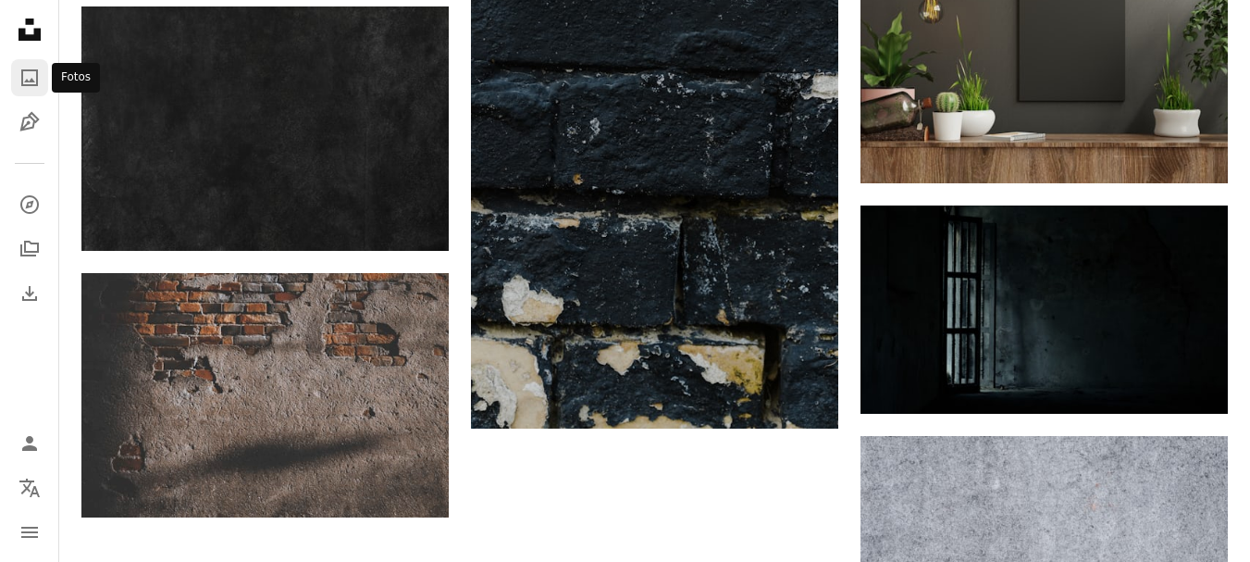
click at [31, 88] on icon "A photo" at bounding box center [30, 78] width 22 height 22
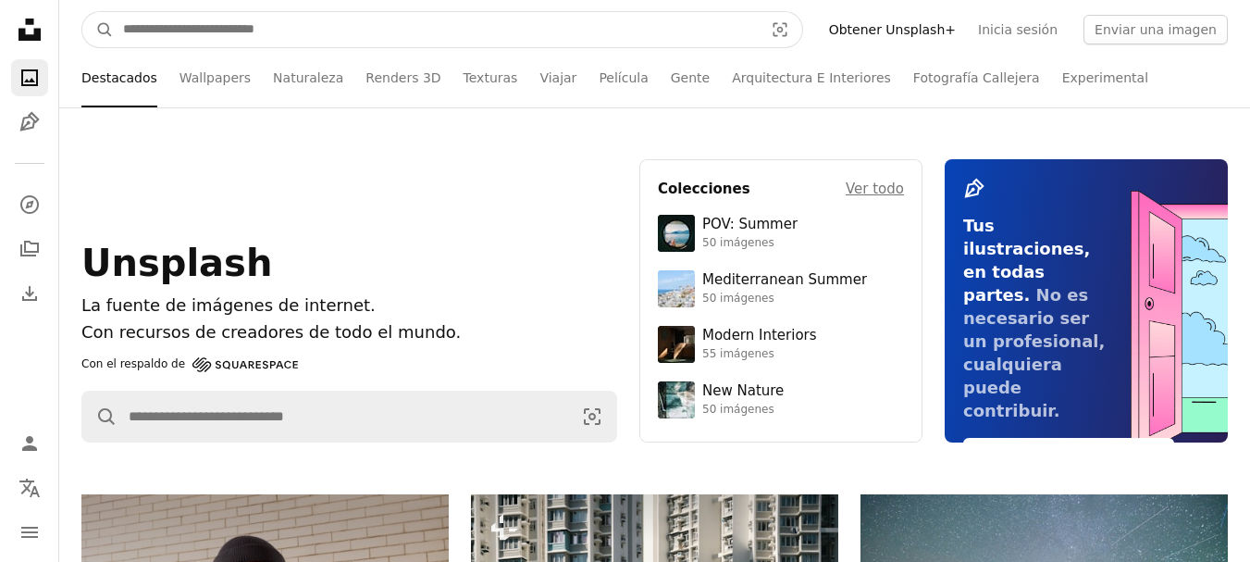
click at [281, 27] on input "Encuentra imágenes en todo el sitio" at bounding box center [436, 29] width 644 height 35
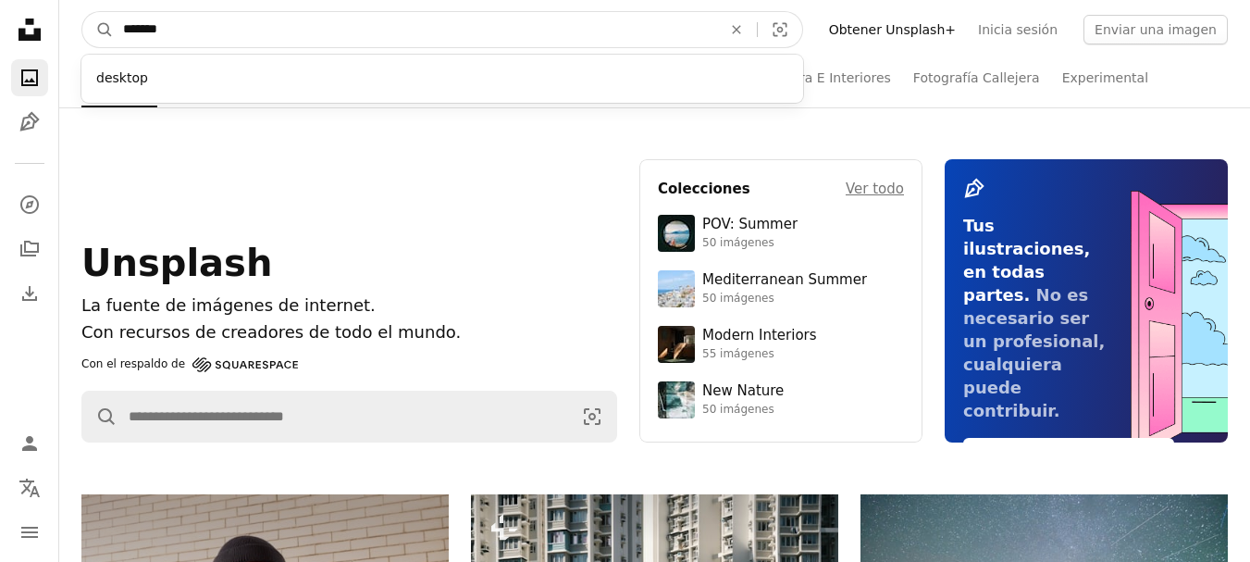
type input "*******"
click at [82, 12] on button "A magnifying glass" at bounding box center [97, 29] width 31 height 35
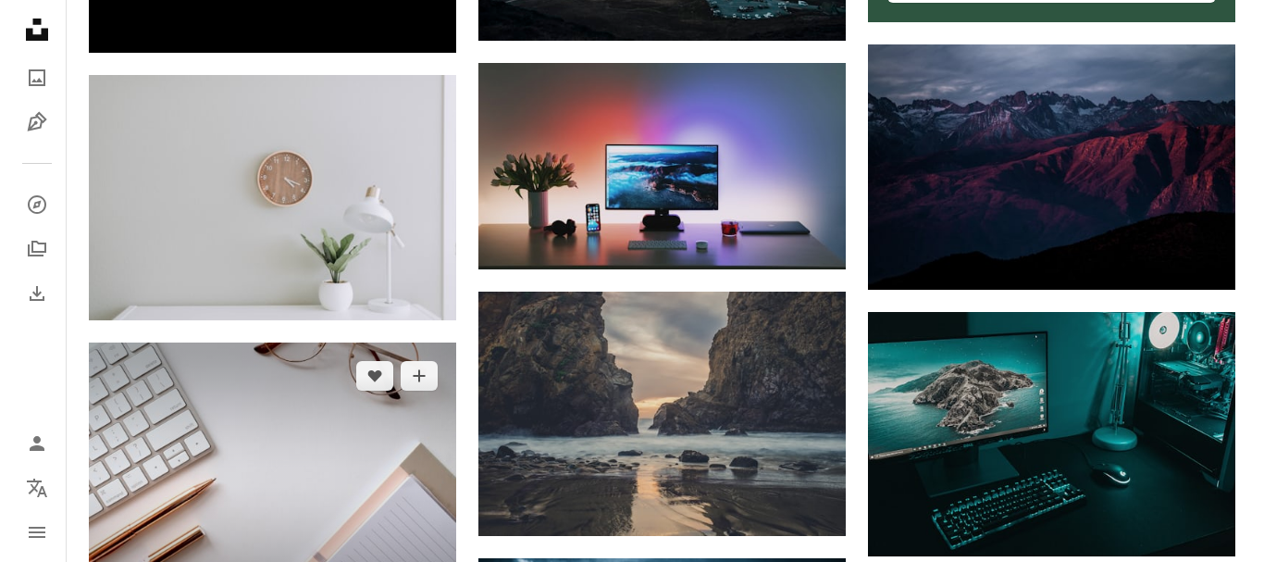
scroll to position [864, 0]
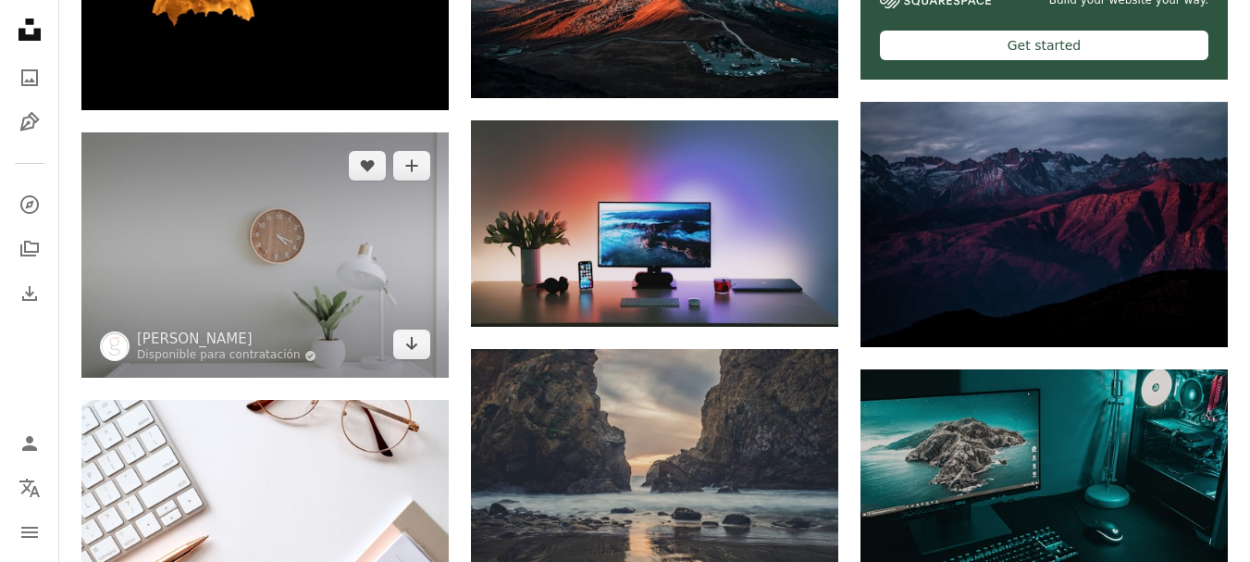
click at [294, 261] on img at bounding box center [264, 254] width 367 height 245
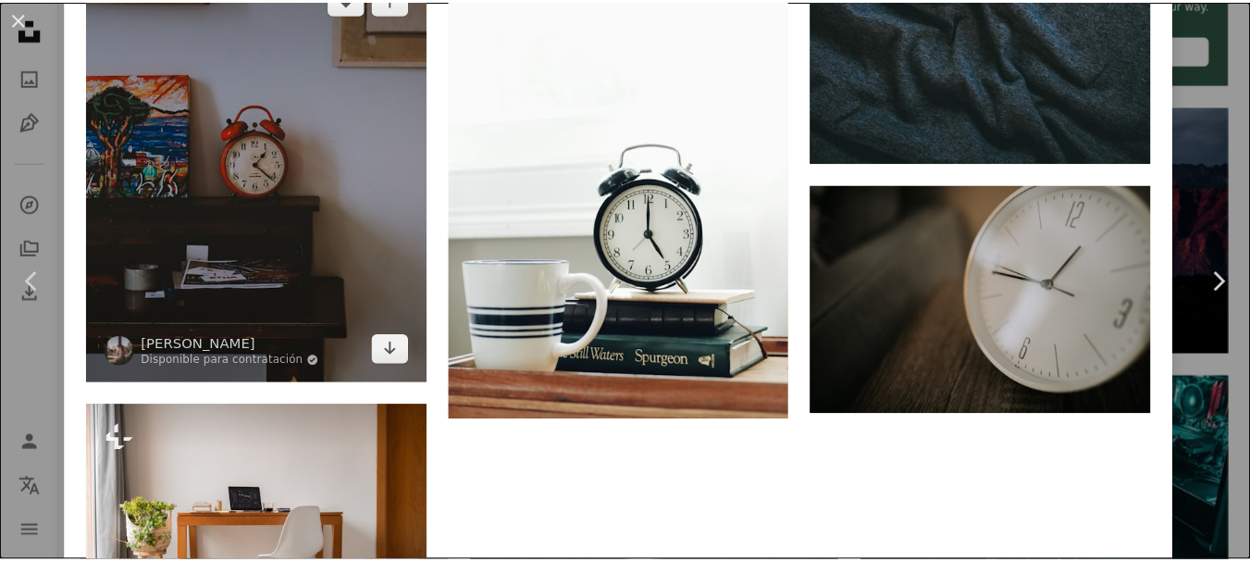
scroll to position [9463, 0]
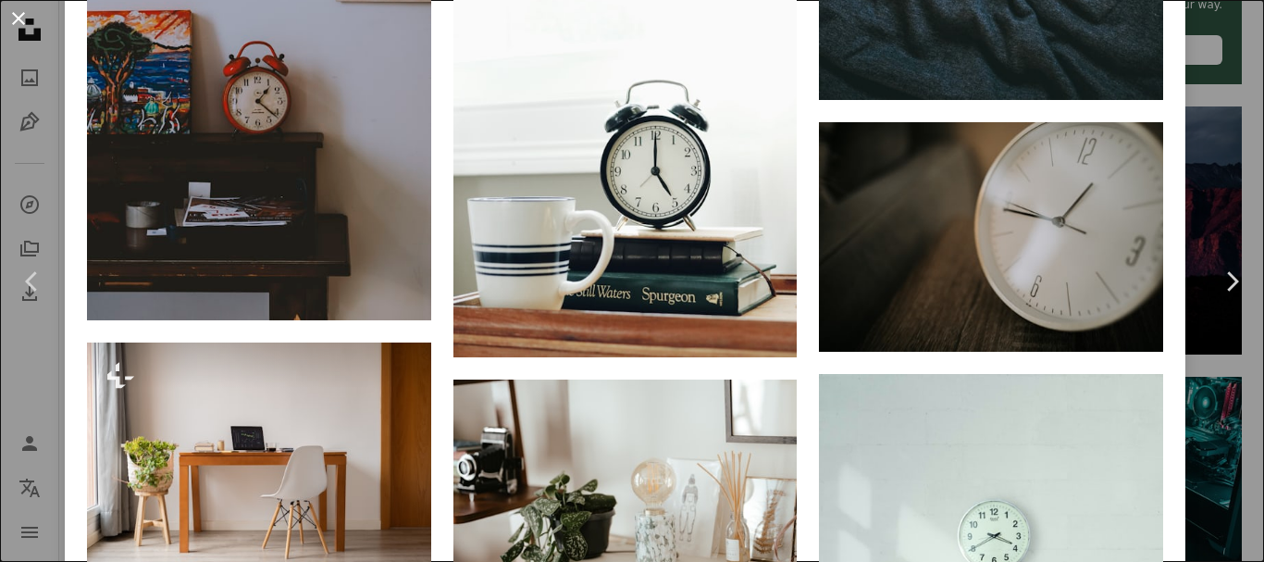
click at [24, 15] on button "An X shape" at bounding box center [18, 18] width 22 height 22
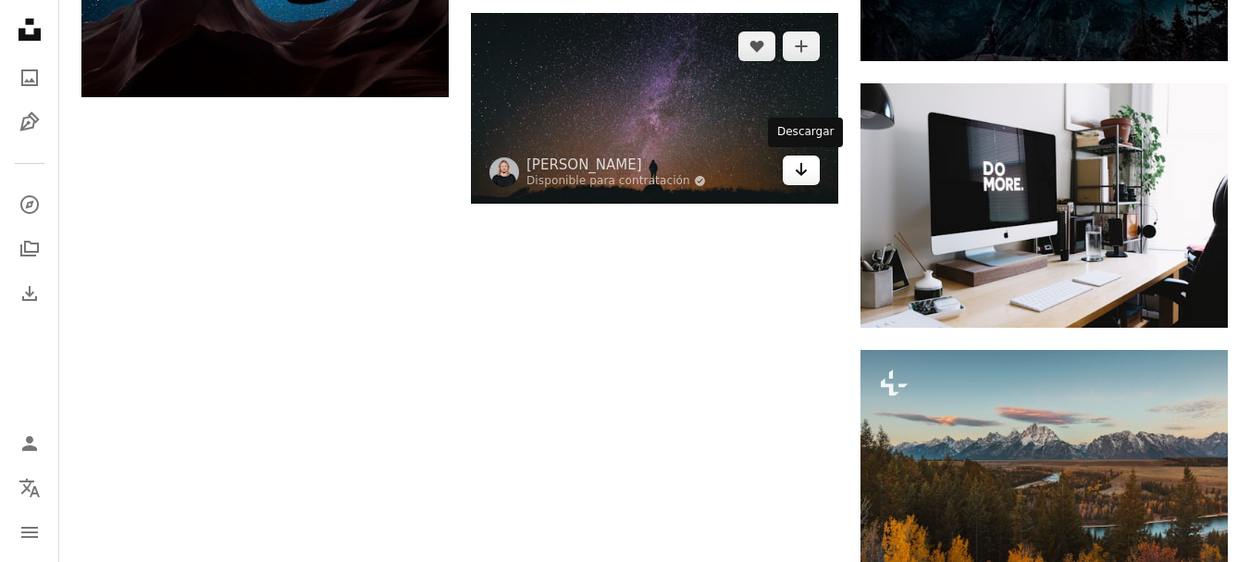
scroll to position [2036, 0]
